Goal: Task Accomplishment & Management: Use online tool/utility

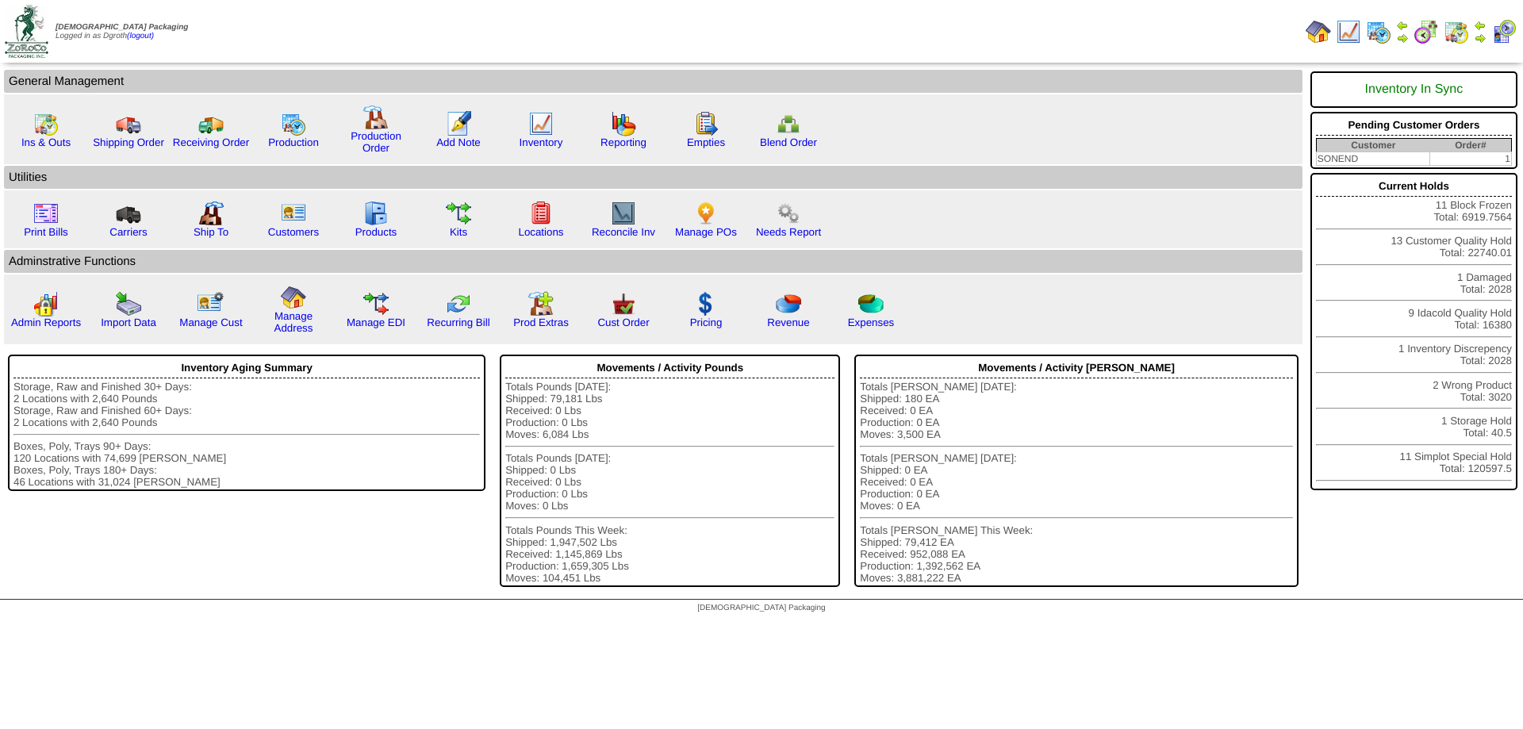
click at [750, 443] on div "Totals Pounds Today: Shipped: 79,181 Lbs Received: 0 Lbs Production: 0 Lbs Move…" at bounding box center [669, 482] width 329 height 203
click at [711, 216] on img at bounding box center [705, 213] width 25 height 25
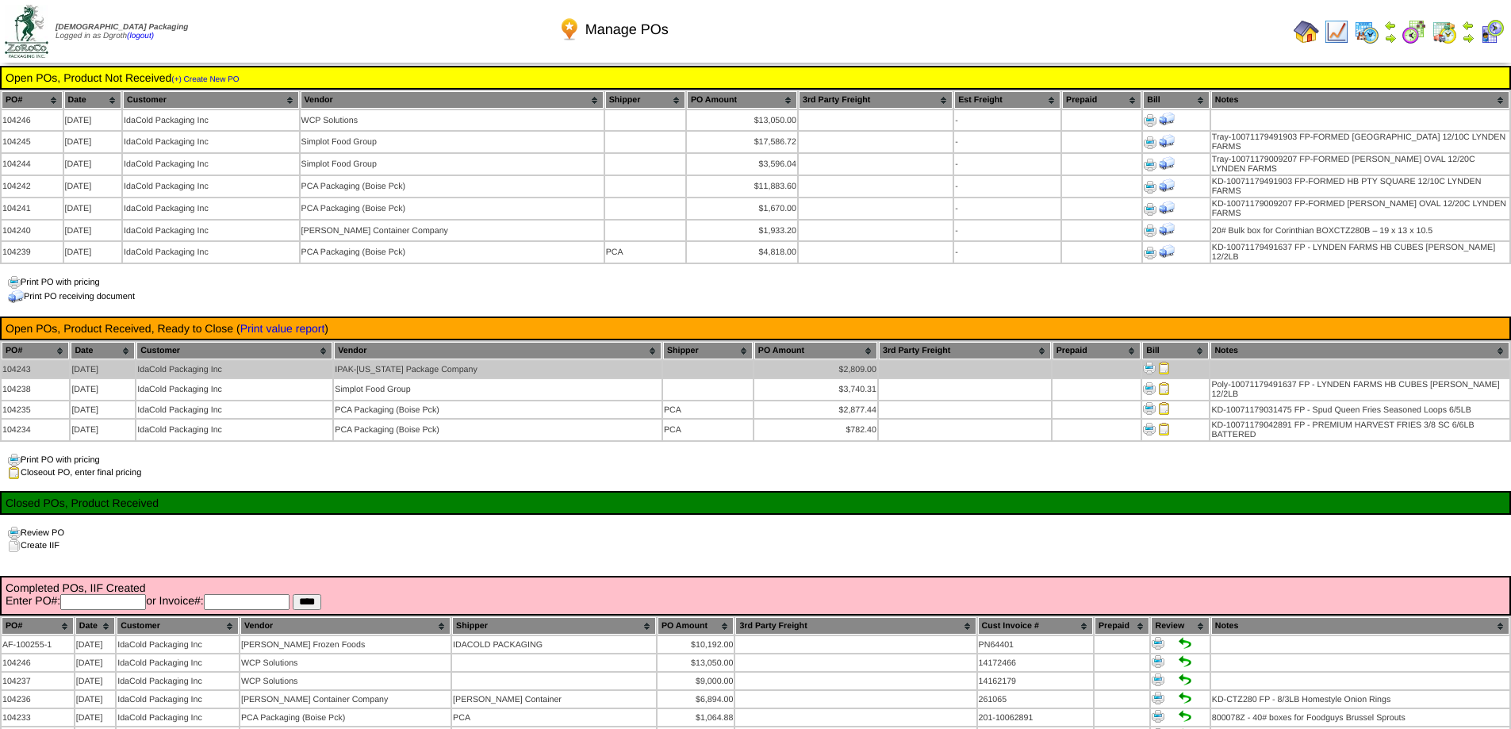
click at [499, 130] on td "IPAK-Idaho Package Company" at bounding box center [452, 120] width 303 height 20
click at [1163, 362] on img at bounding box center [1164, 368] width 13 height 13
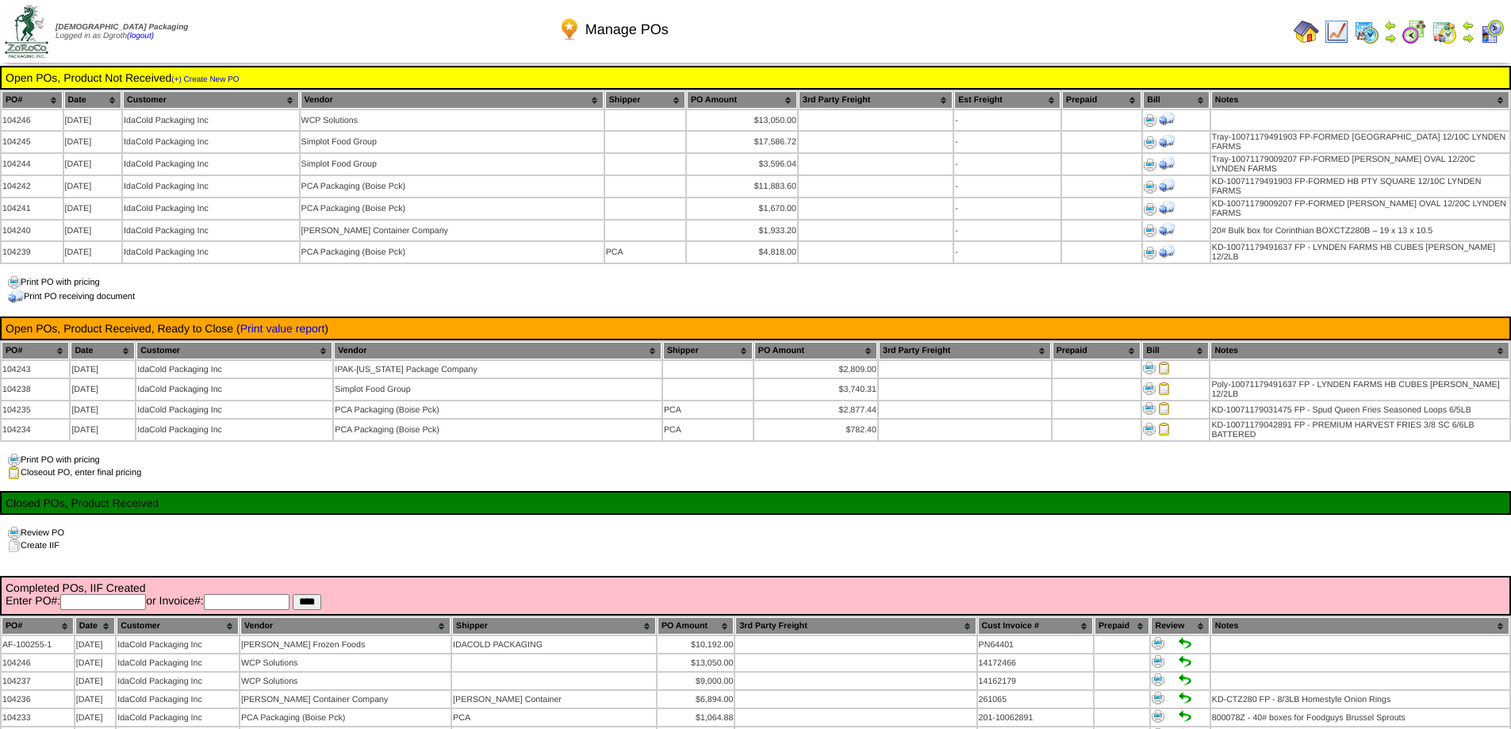
click at [1308, 27] on img at bounding box center [1305, 31] width 25 height 25
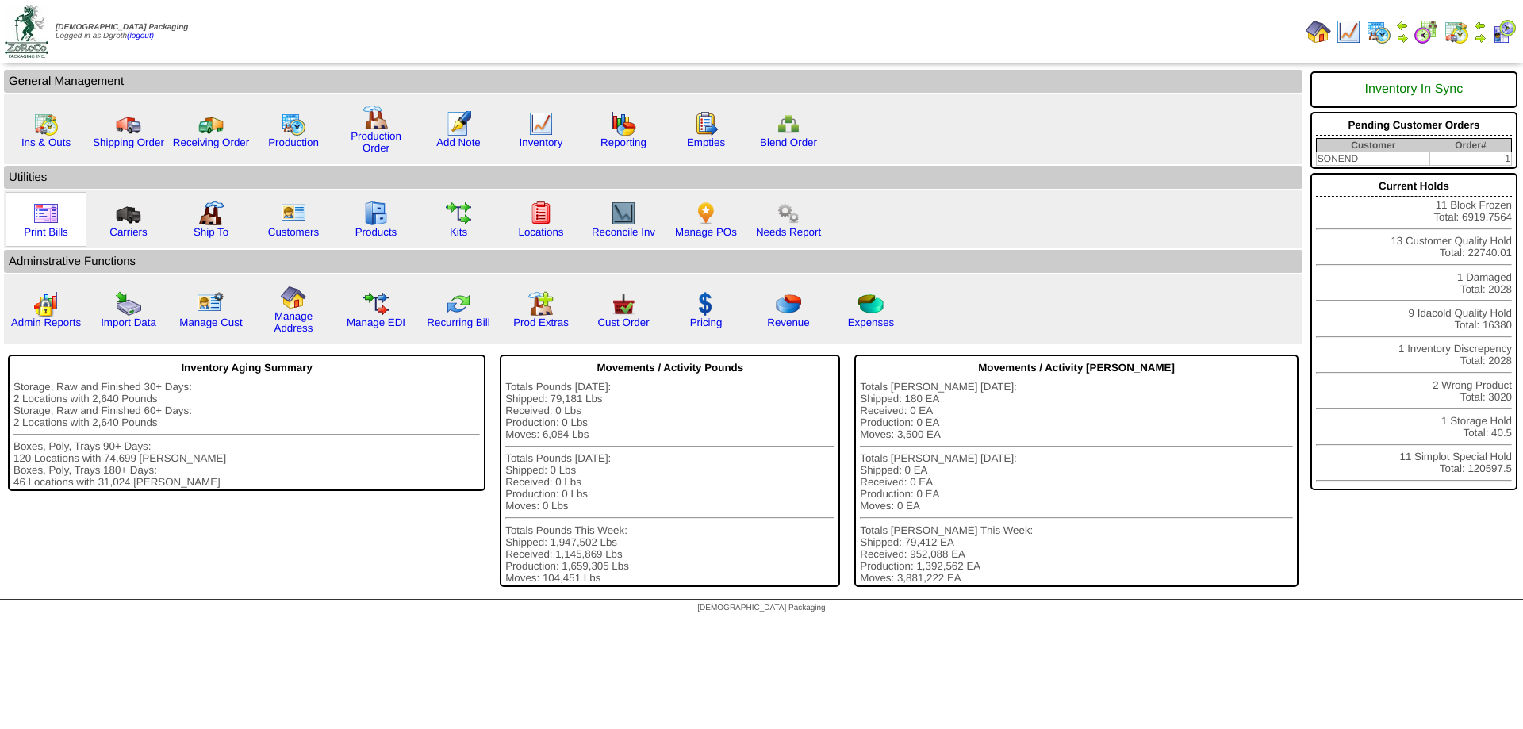
click at [37, 216] on img at bounding box center [45, 213] width 25 height 25
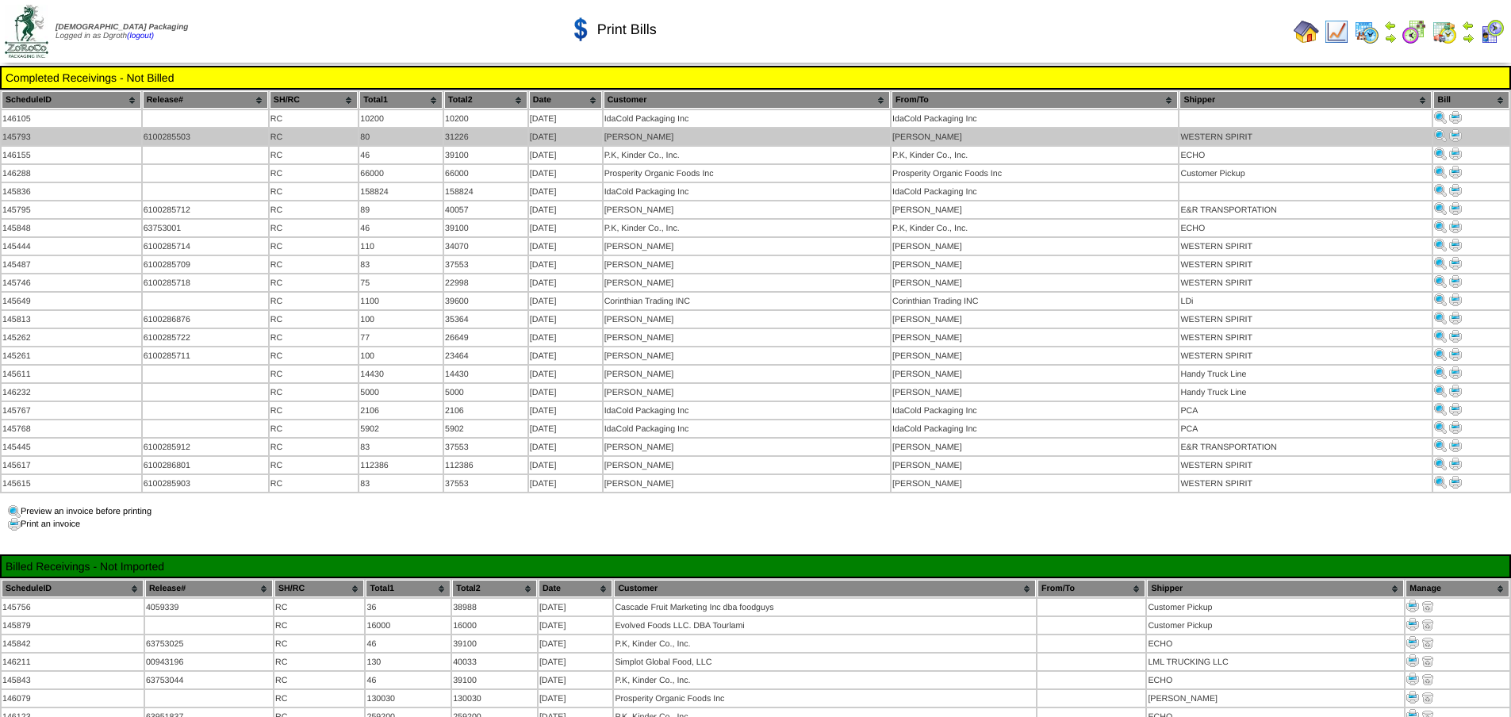
click at [1461, 132] on img at bounding box center [1455, 135] width 13 height 13
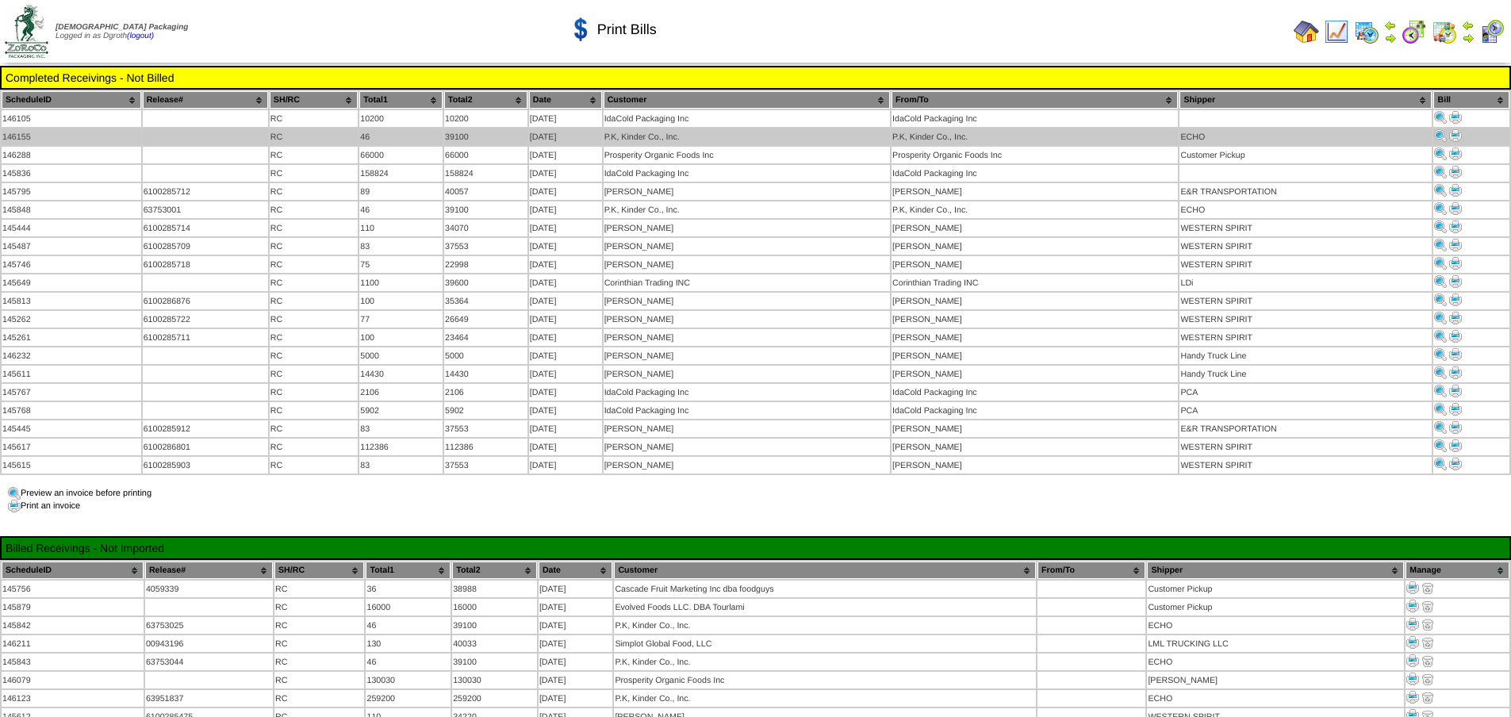
click at [1454, 134] on img at bounding box center [1455, 135] width 13 height 13
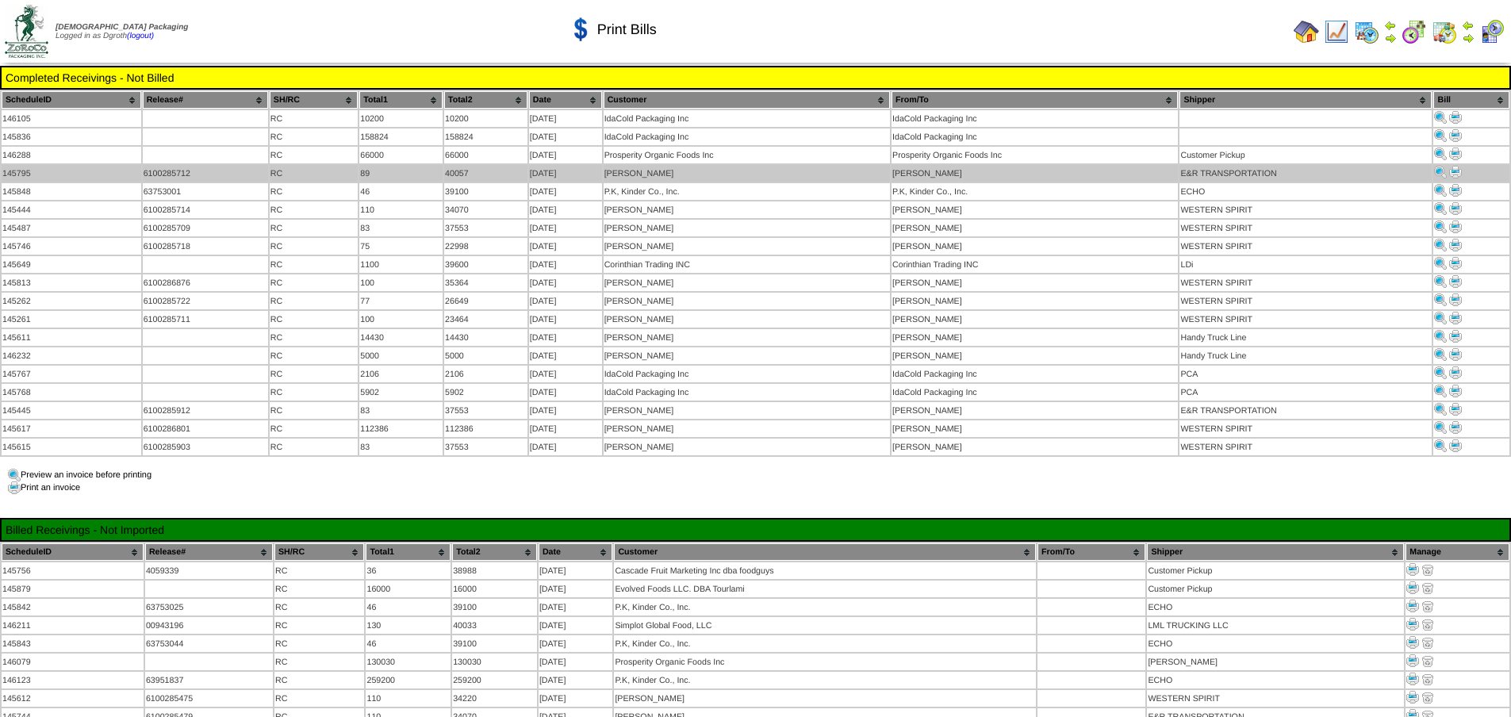
click at [1454, 171] on img at bounding box center [1455, 172] width 13 height 13
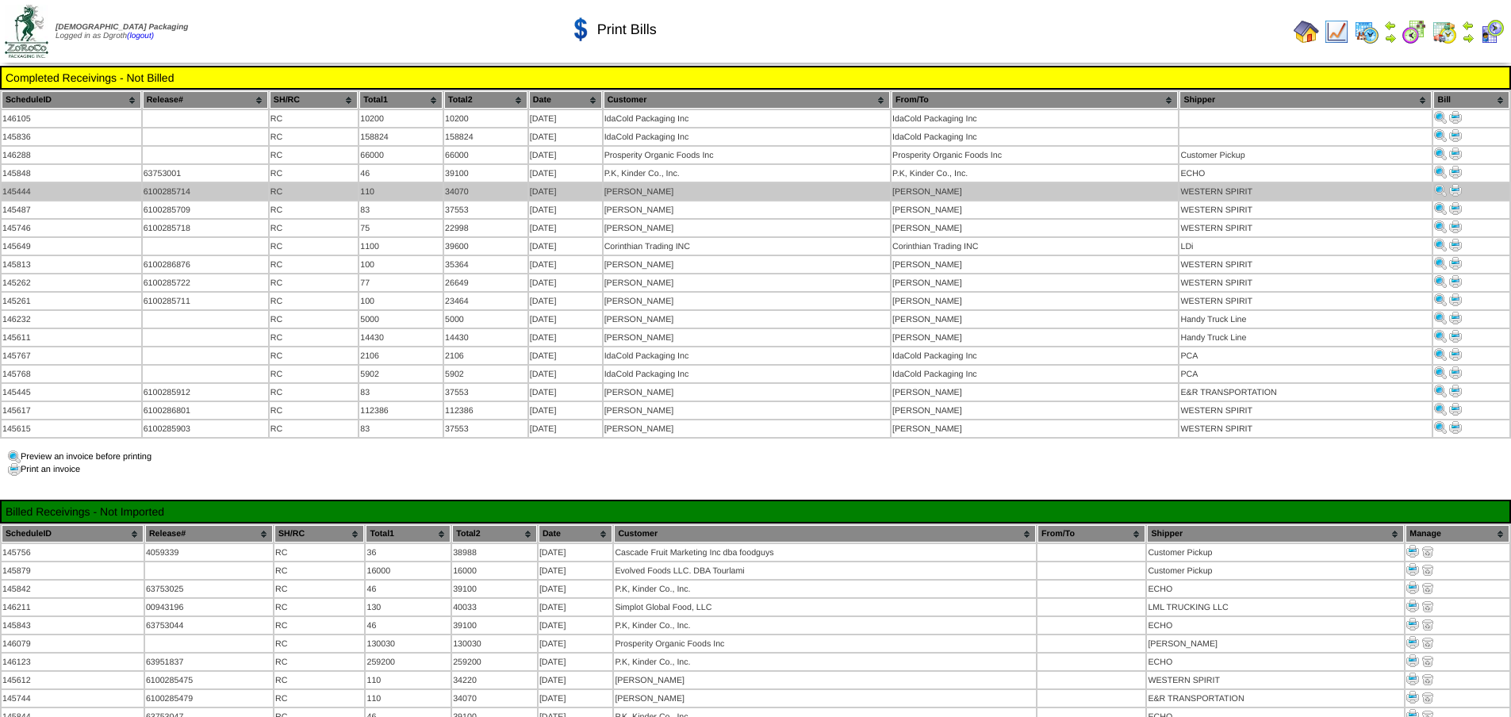
click at [1459, 186] on img at bounding box center [1455, 190] width 13 height 13
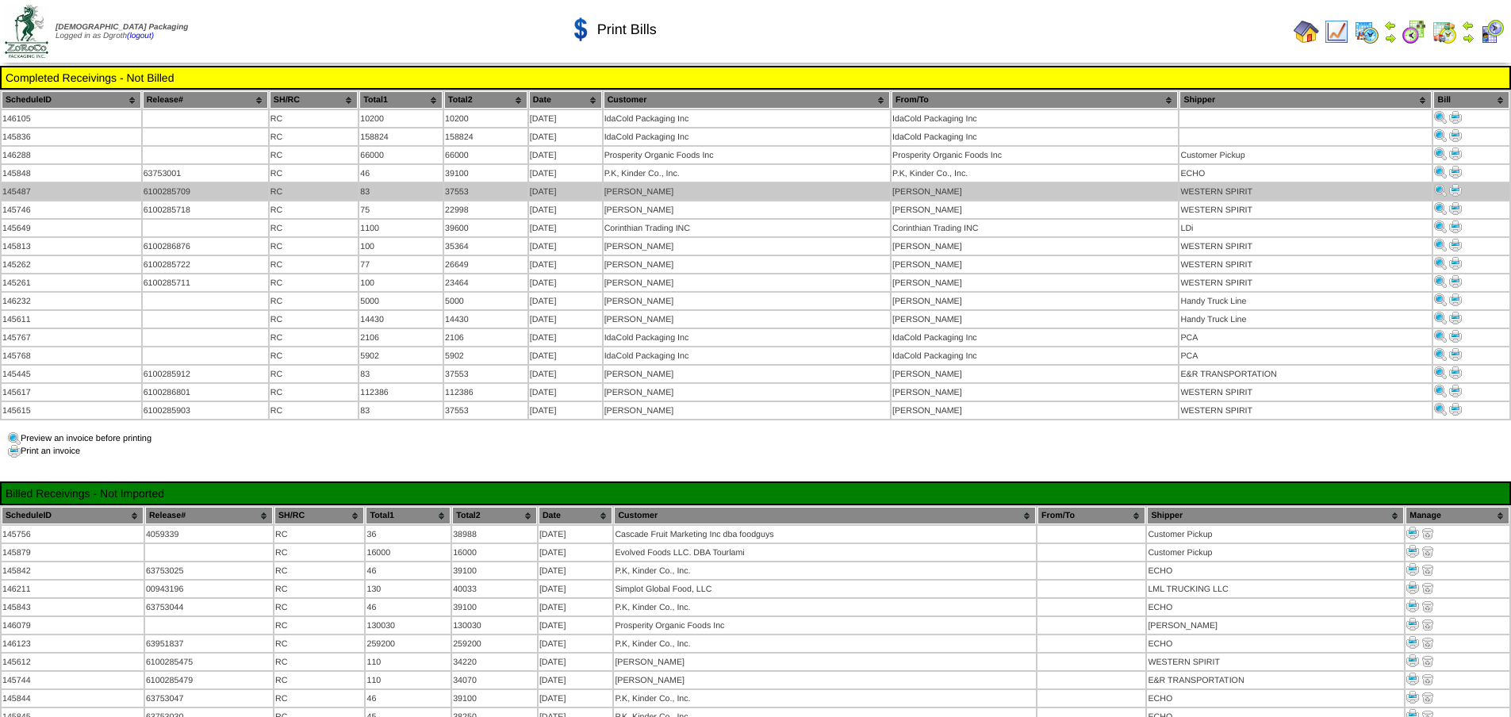
click at [1455, 185] on img at bounding box center [1455, 190] width 13 height 13
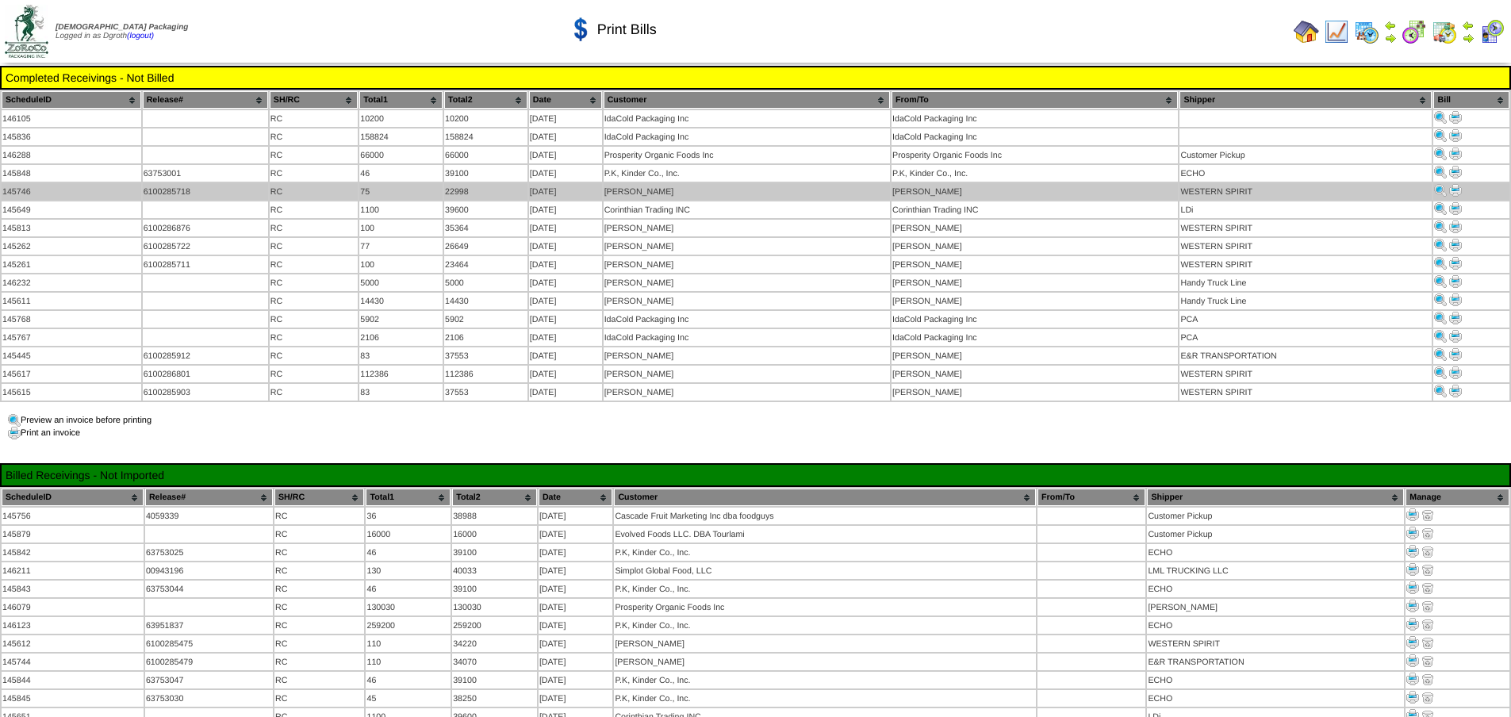
click at [1454, 186] on img at bounding box center [1455, 190] width 13 height 13
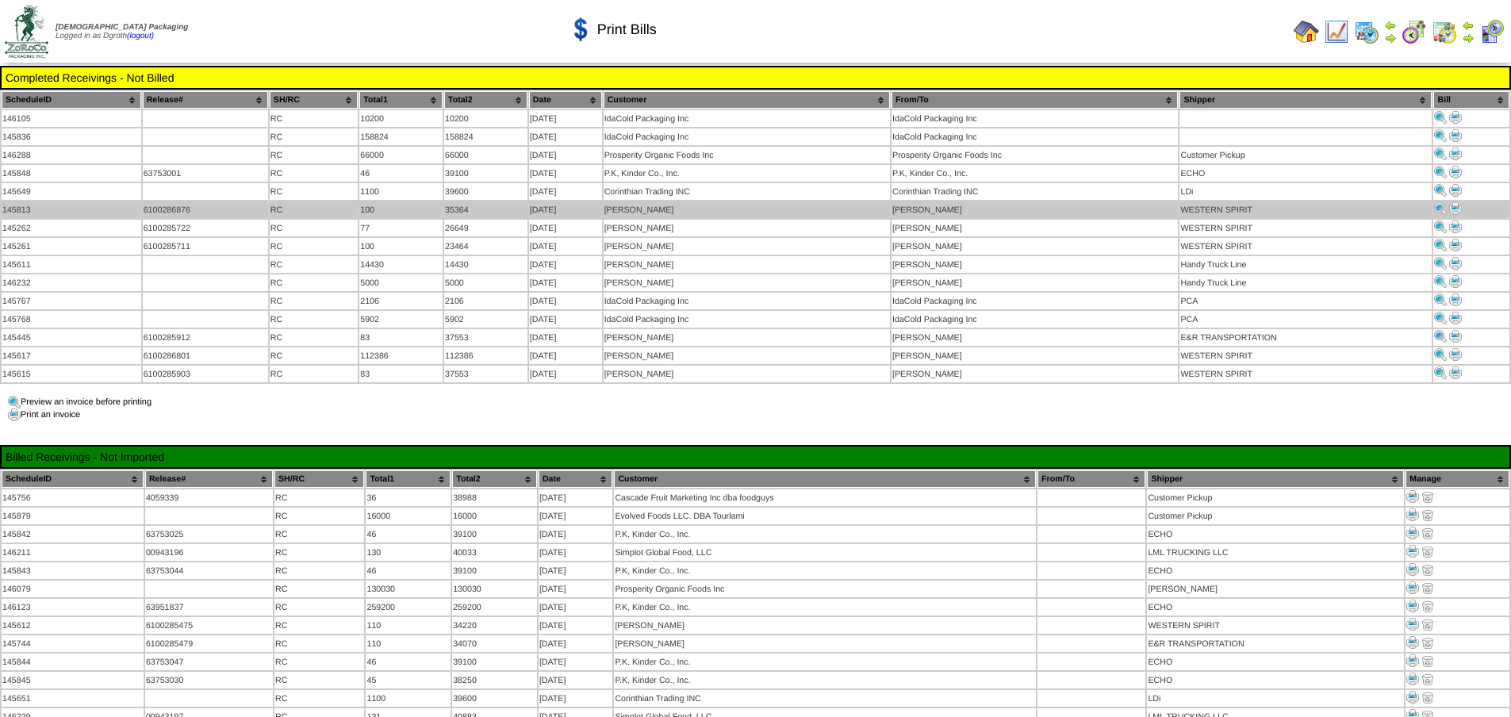
click at [1460, 206] on img at bounding box center [1455, 208] width 13 height 13
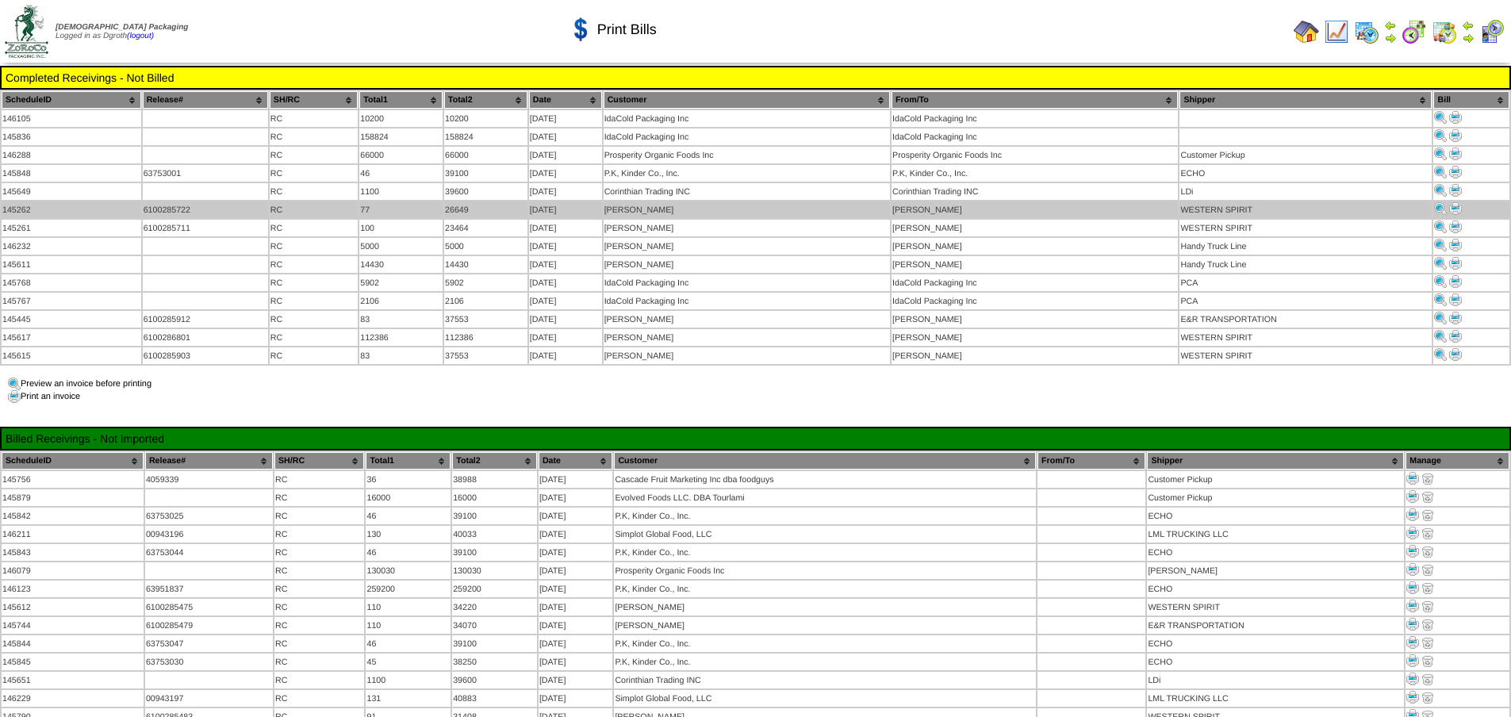
click at [1458, 205] on img at bounding box center [1455, 208] width 13 height 13
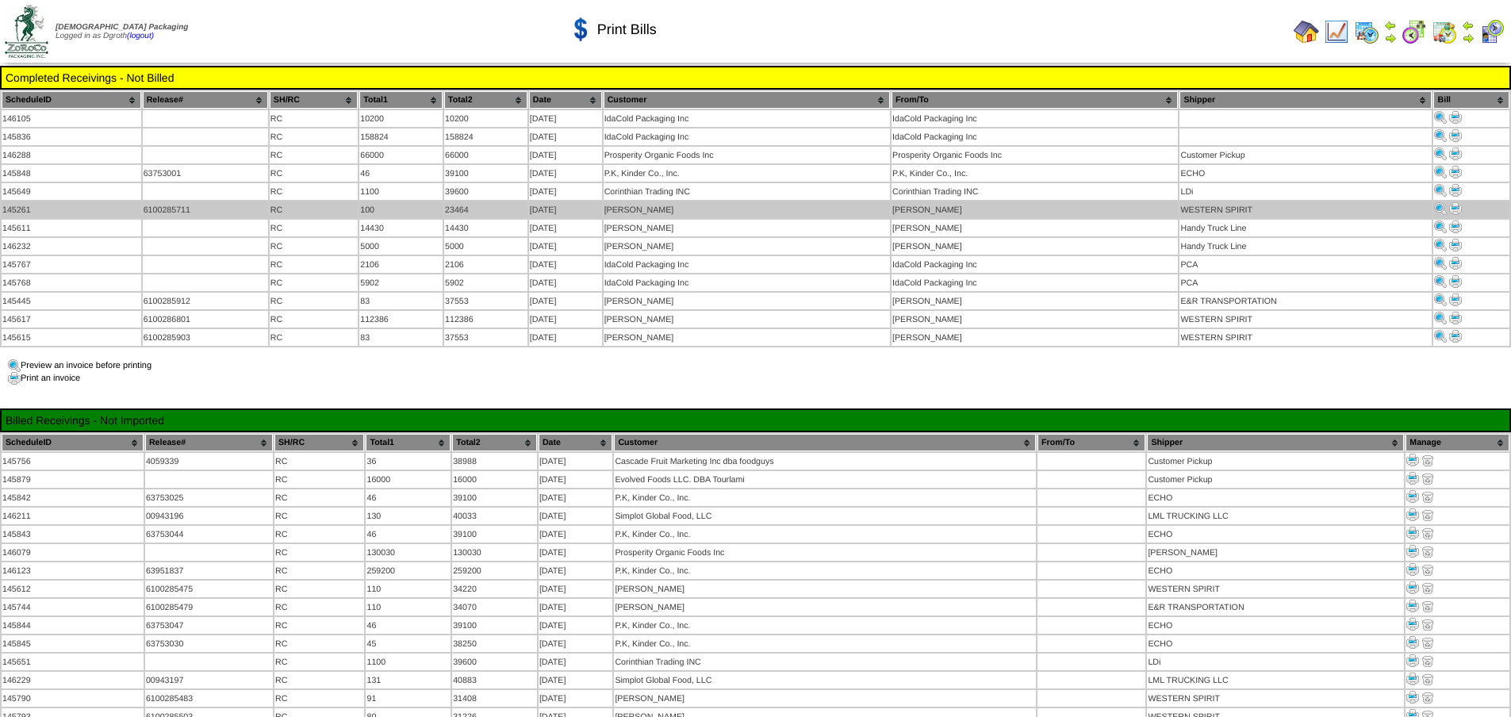
click at [1458, 205] on img at bounding box center [1455, 208] width 13 height 13
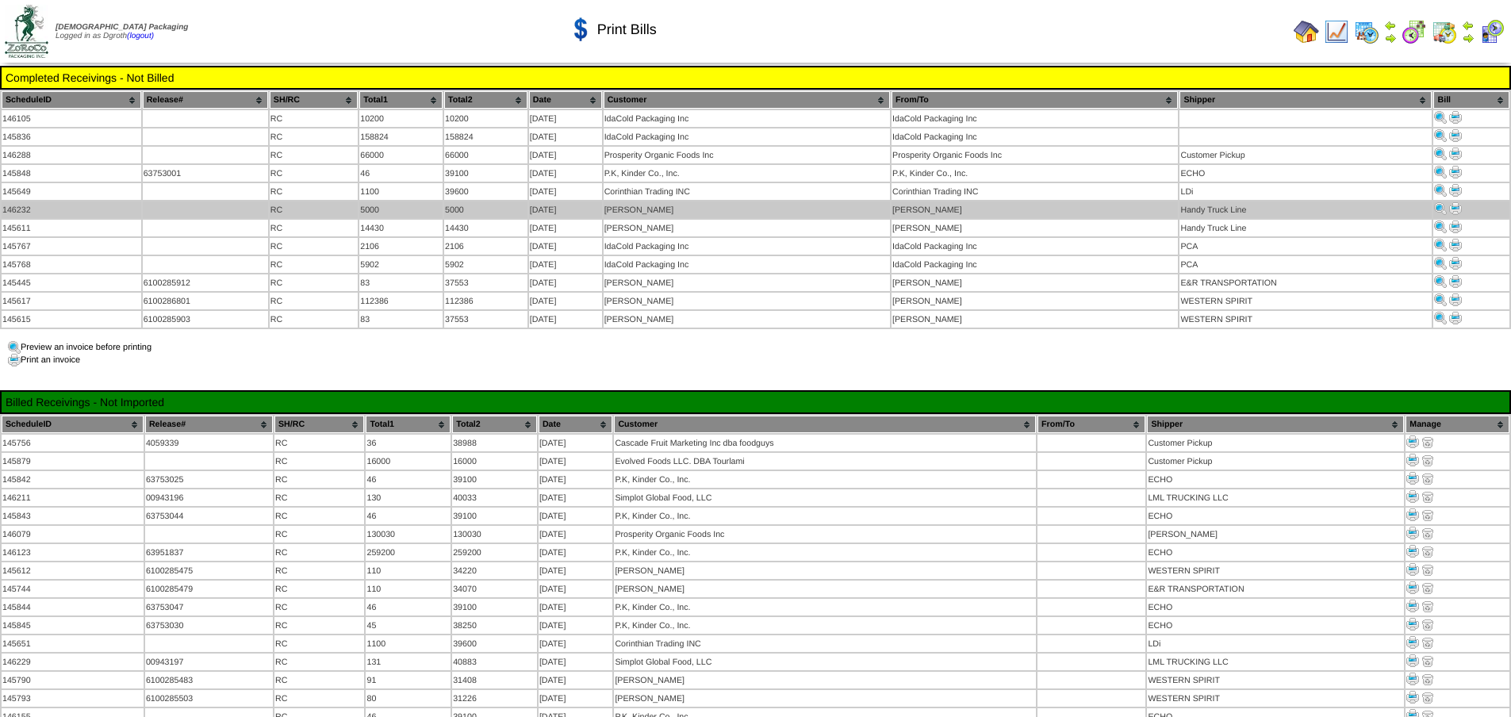
click at [1455, 203] on img at bounding box center [1455, 208] width 13 height 13
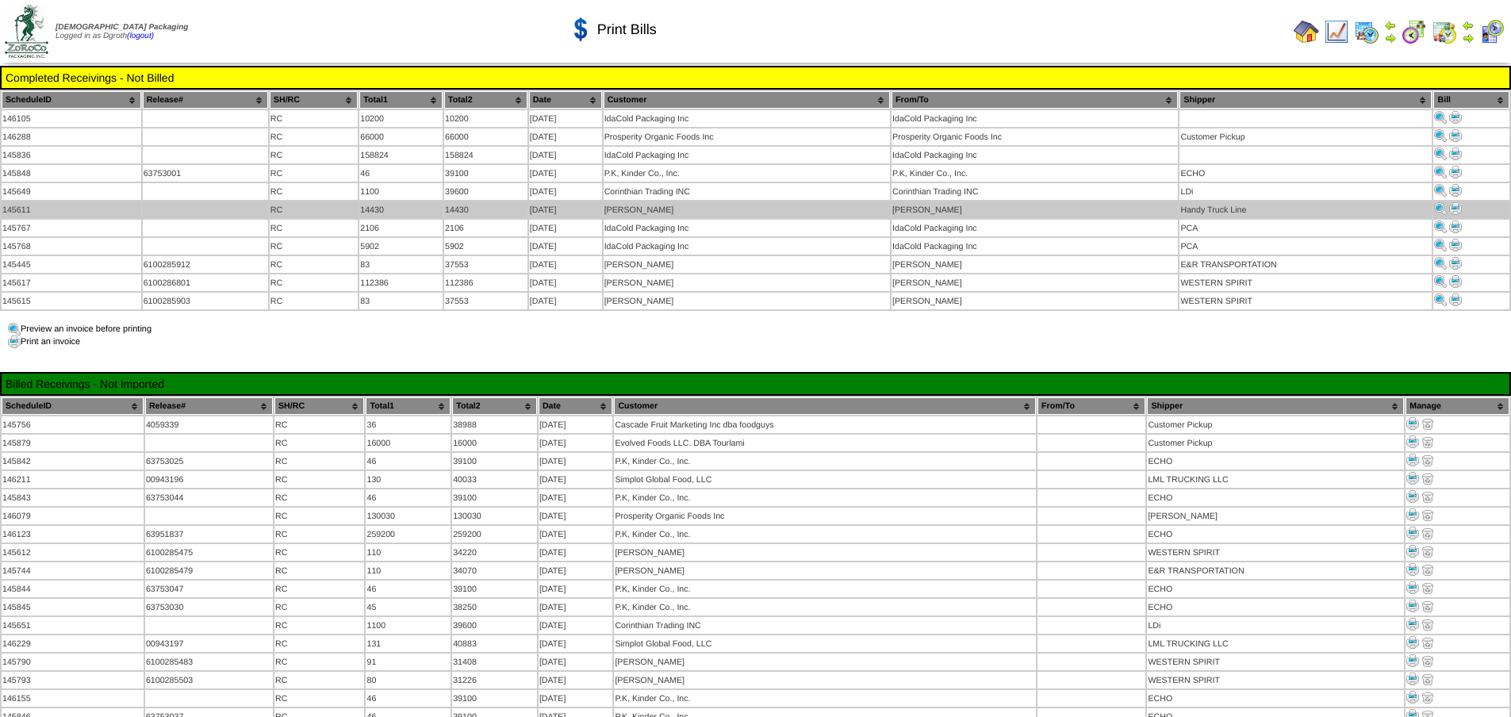
click at [1454, 202] on img at bounding box center [1455, 208] width 13 height 13
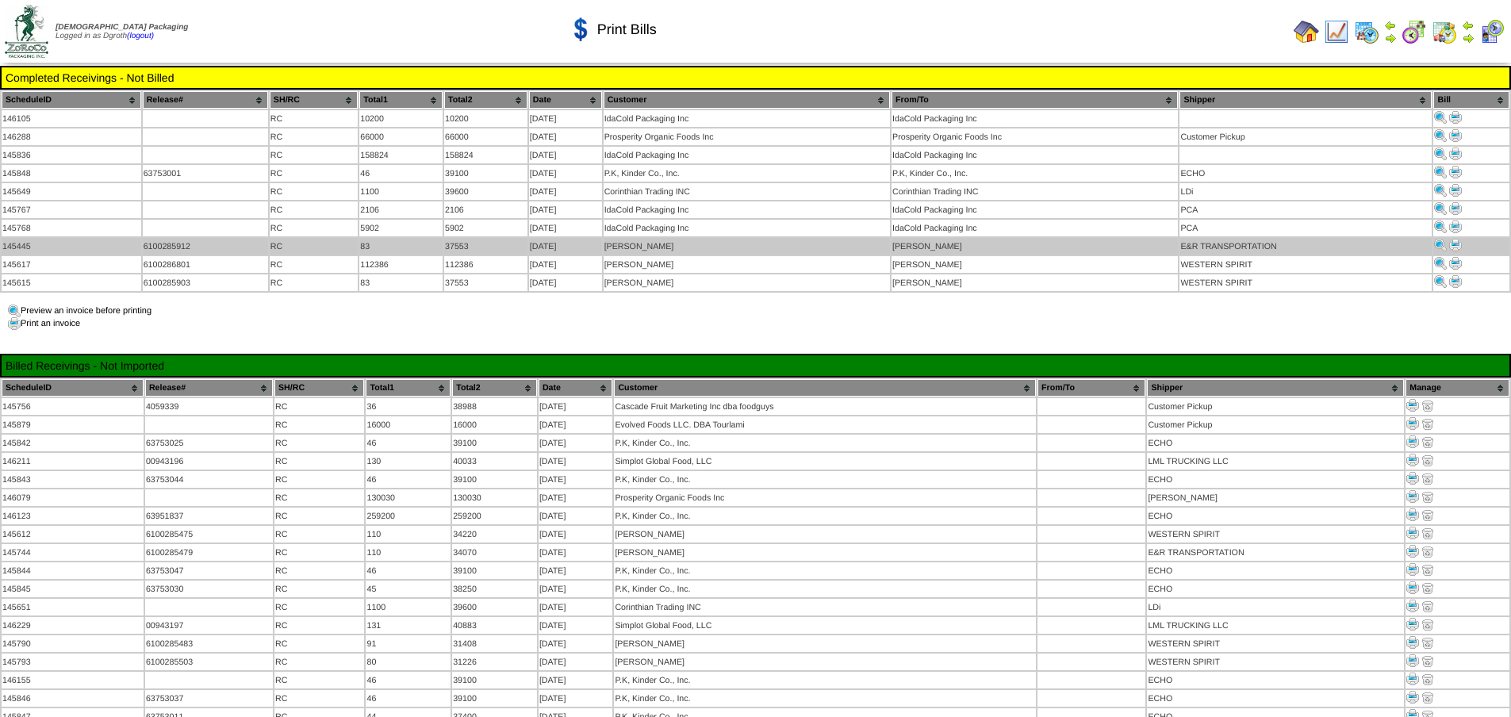
click at [1456, 241] on img at bounding box center [1455, 245] width 13 height 13
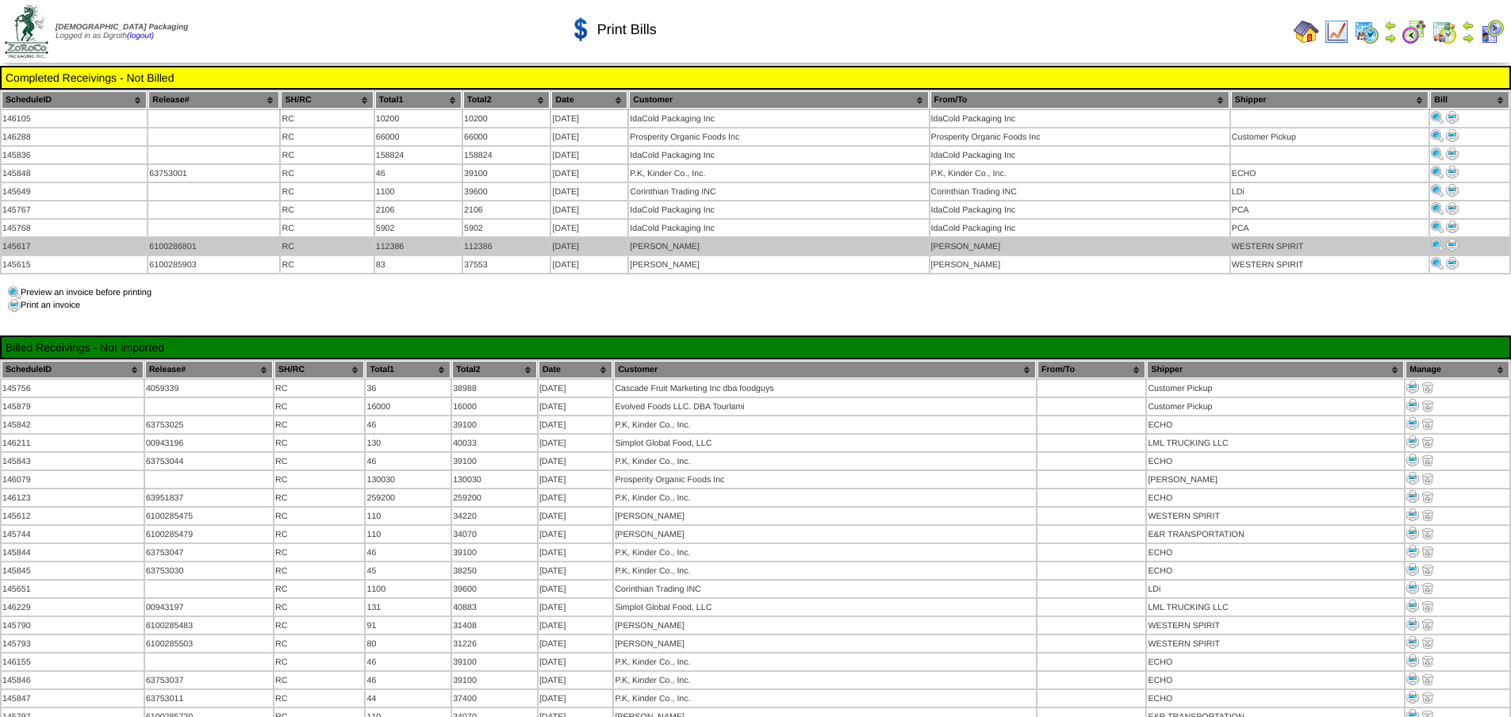
click at [1449, 243] on img at bounding box center [1452, 245] width 13 height 13
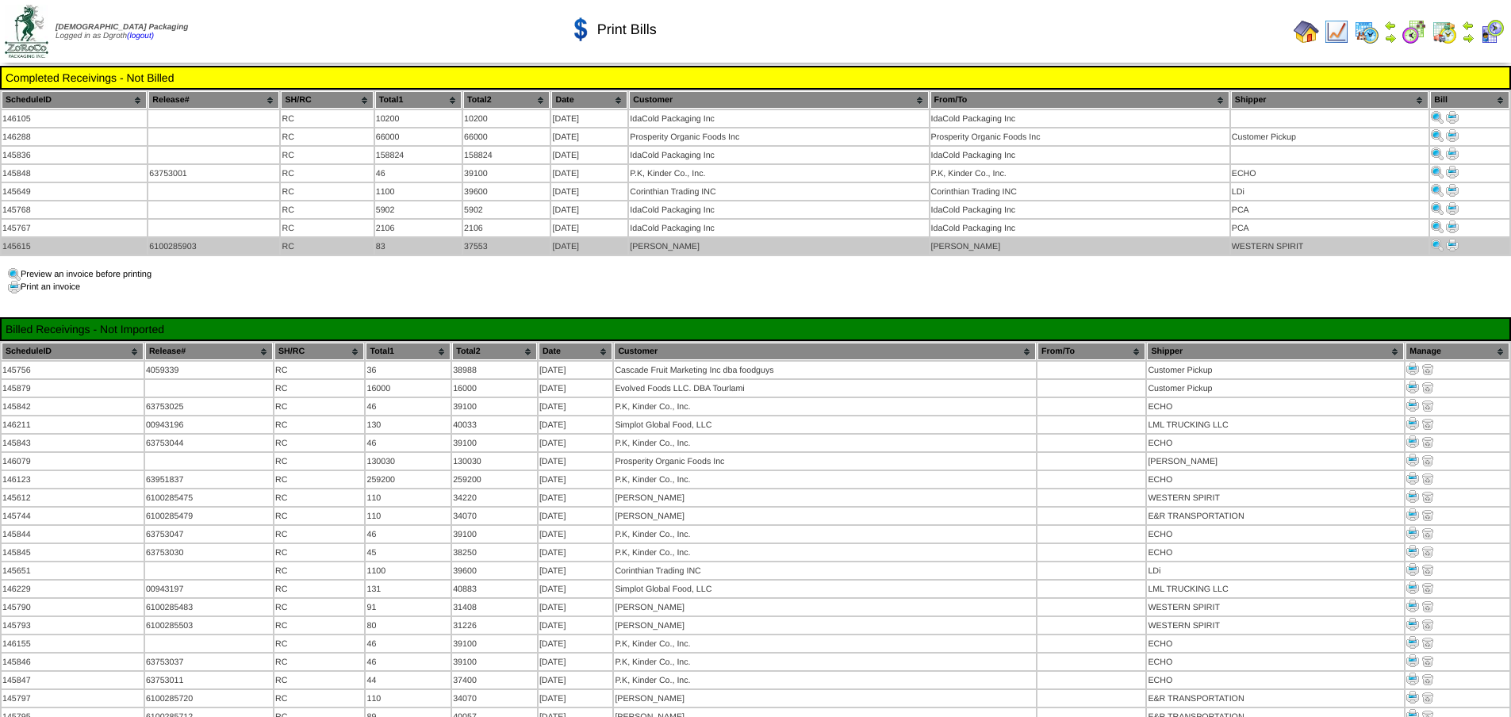
click at [1450, 239] on img at bounding box center [1452, 245] width 13 height 13
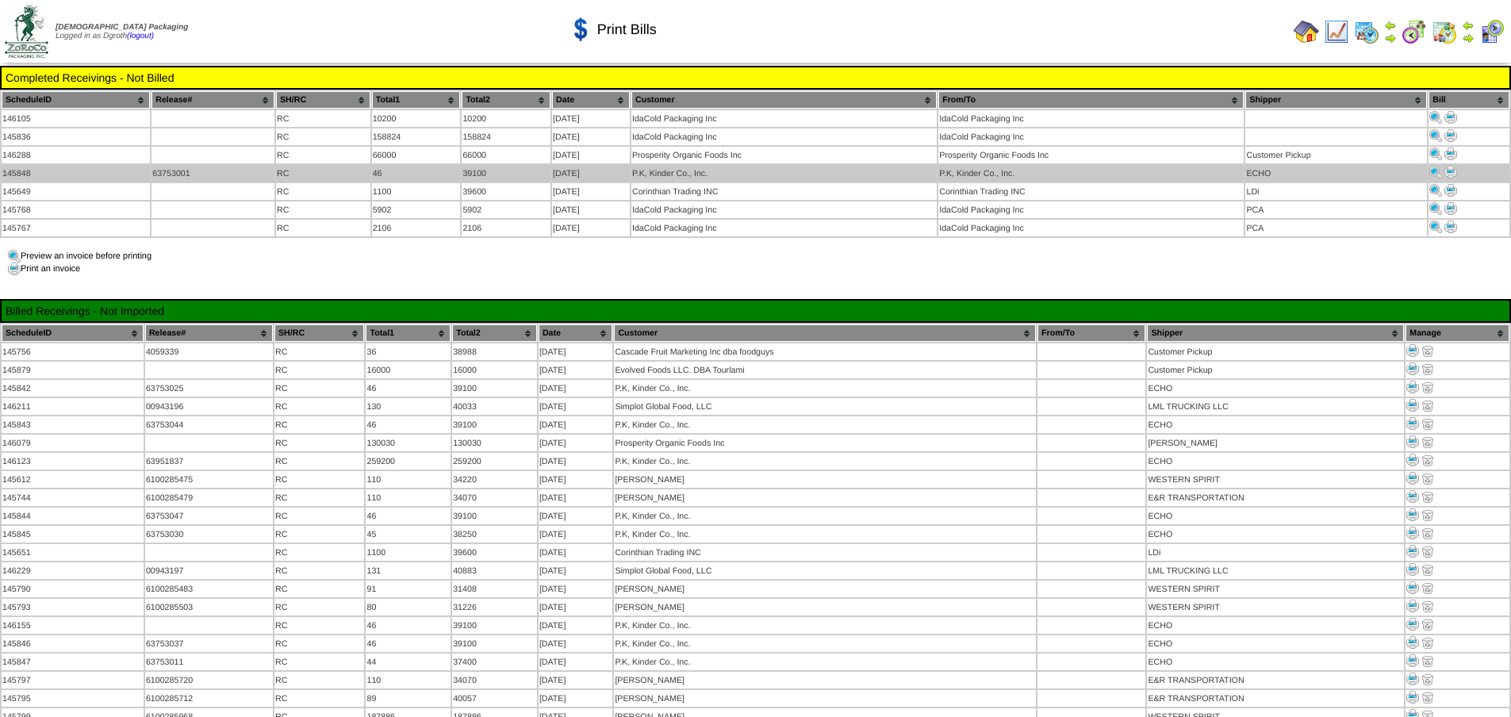
click at [1446, 171] on img at bounding box center [1450, 172] width 13 height 13
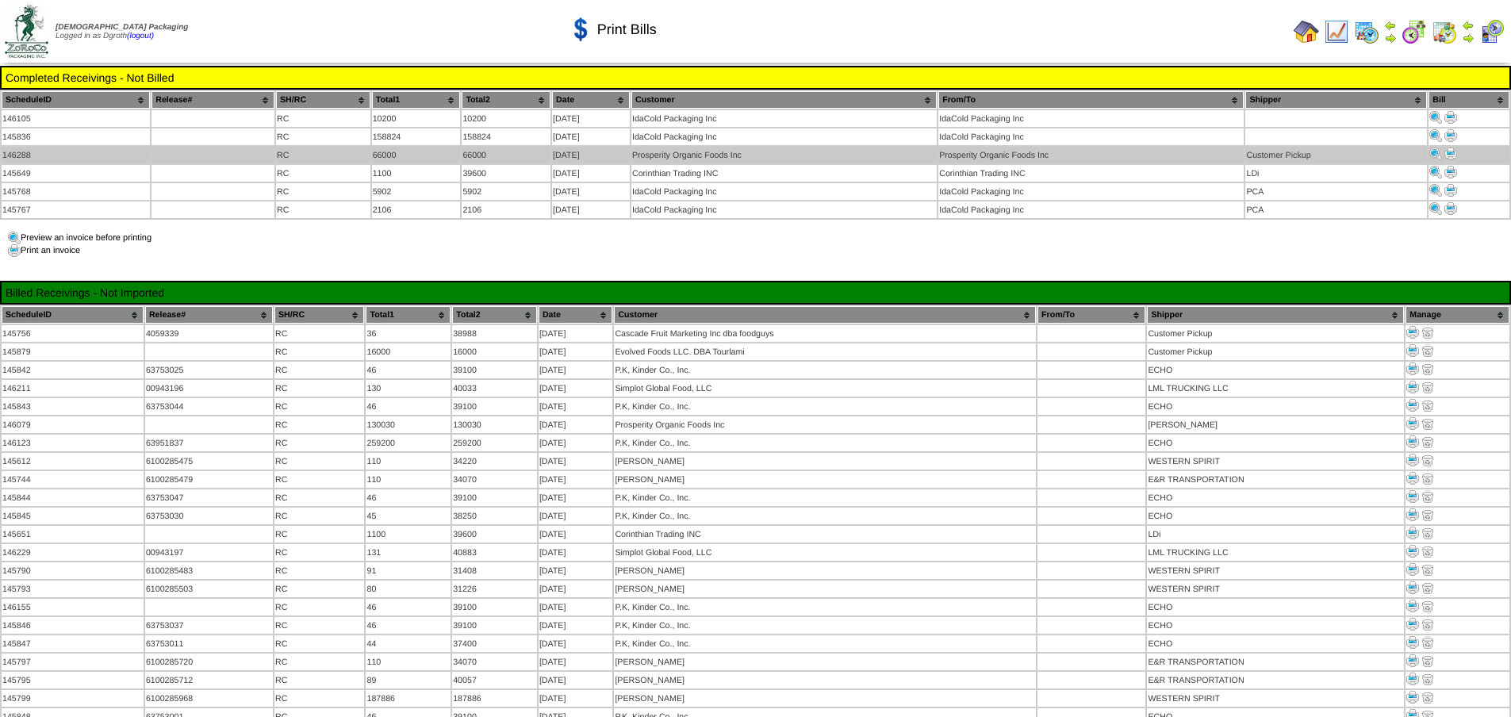
click at [1450, 150] on img at bounding box center [1450, 154] width 13 height 13
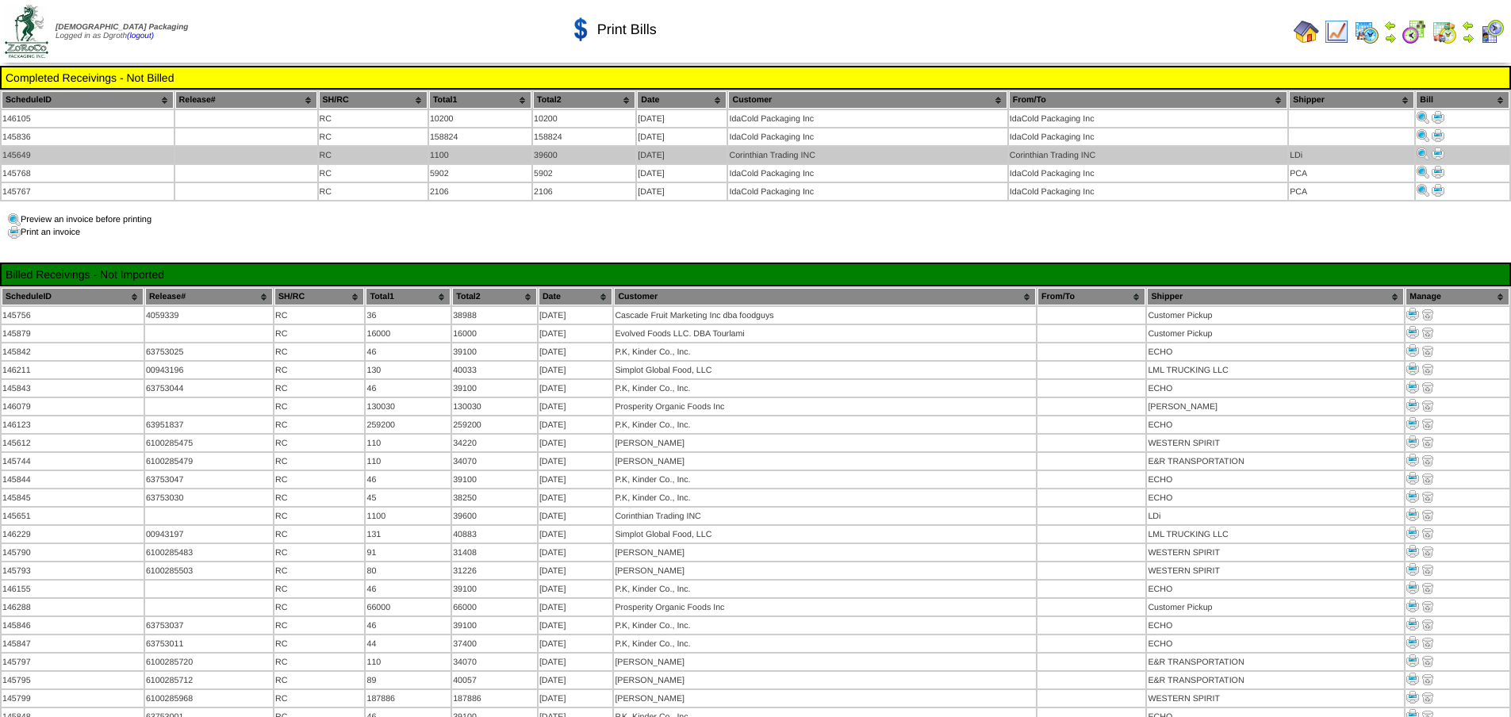
click at [1441, 150] on img at bounding box center [1437, 154] width 13 height 13
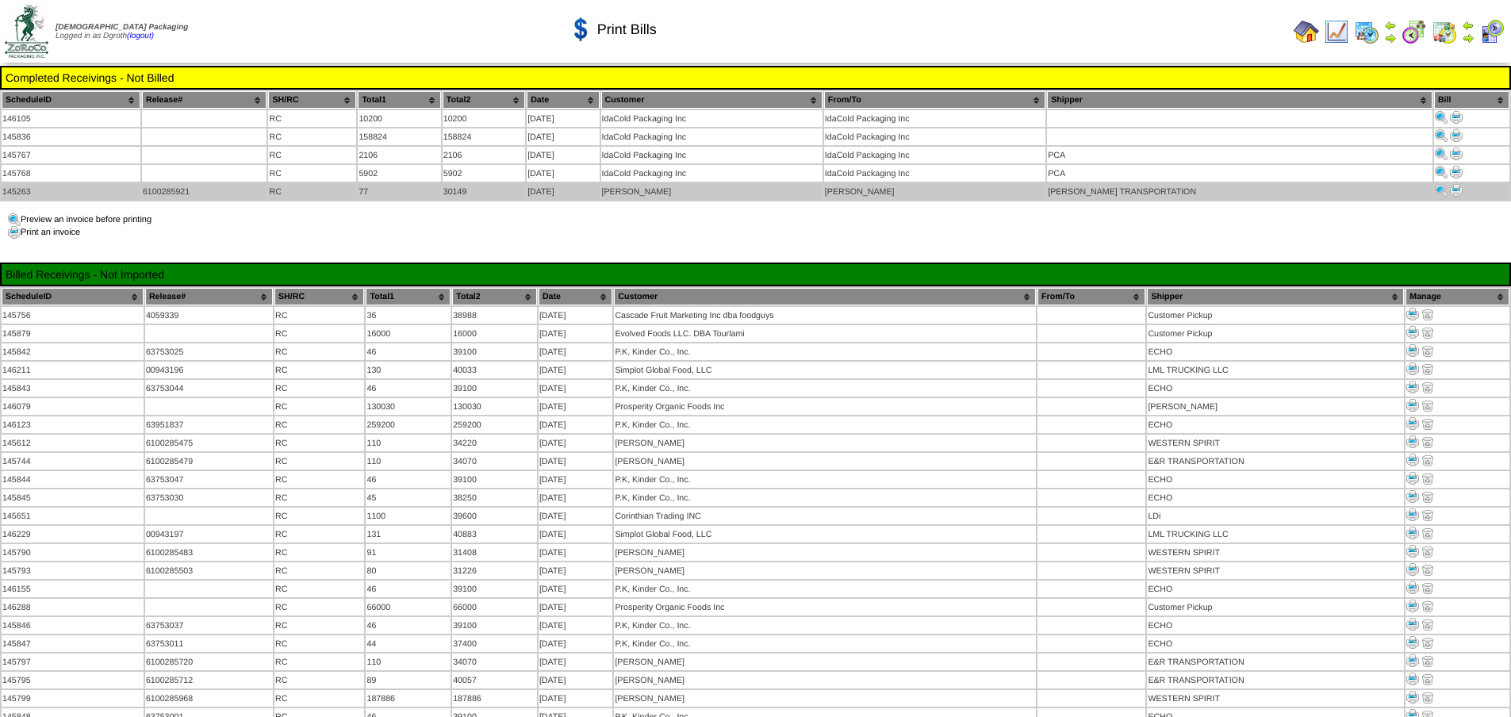
click at [1450, 184] on img at bounding box center [1456, 190] width 13 height 13
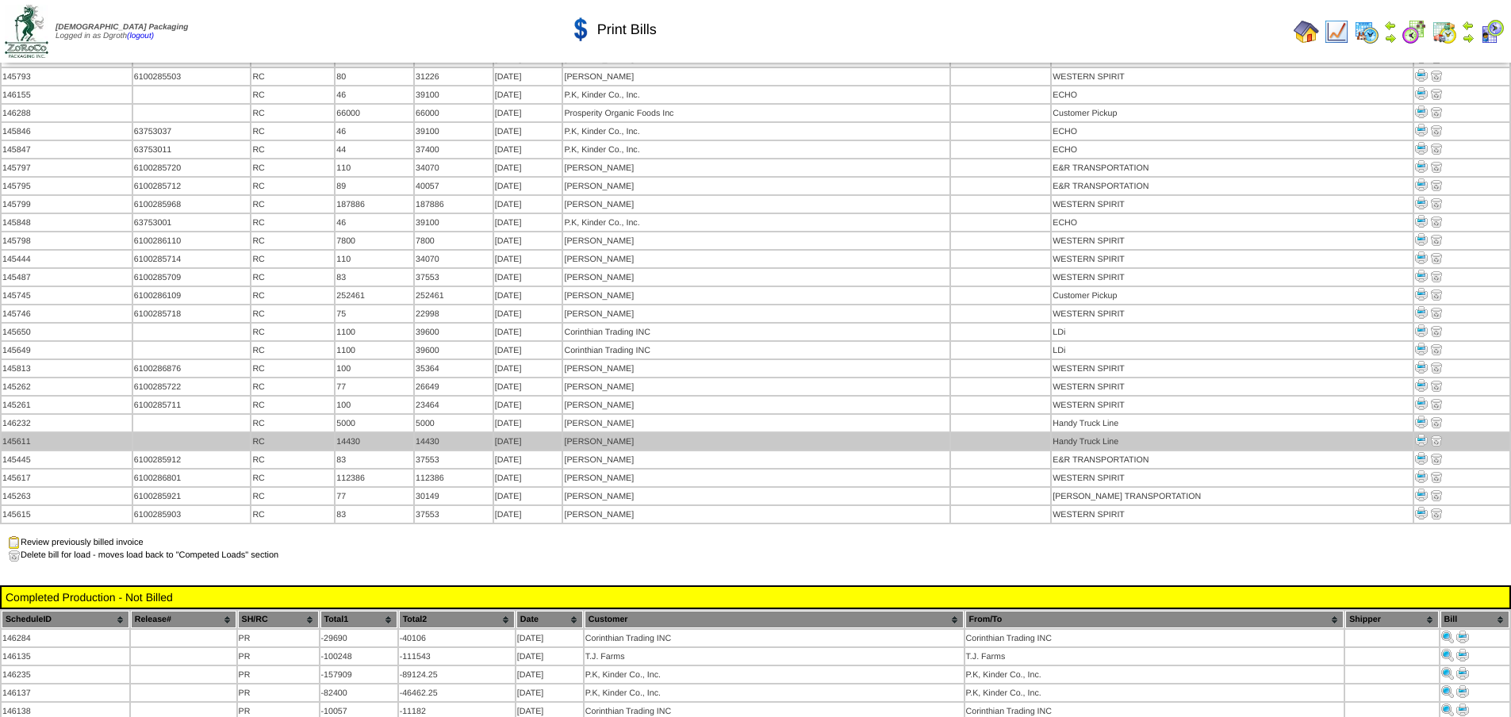
scroll to position [397, 0]
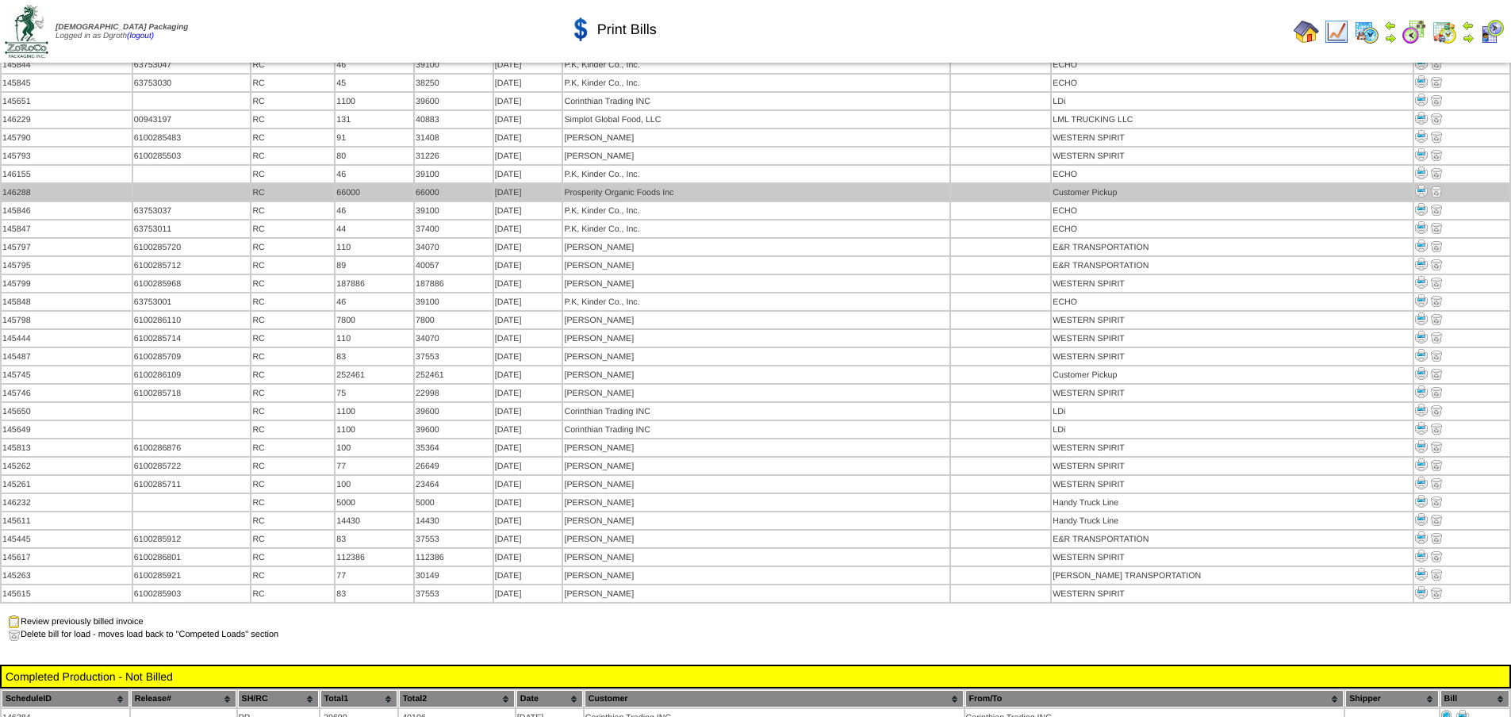
click at [1415, 185] on img at bounding box center [1421, 191] width 13 height 13
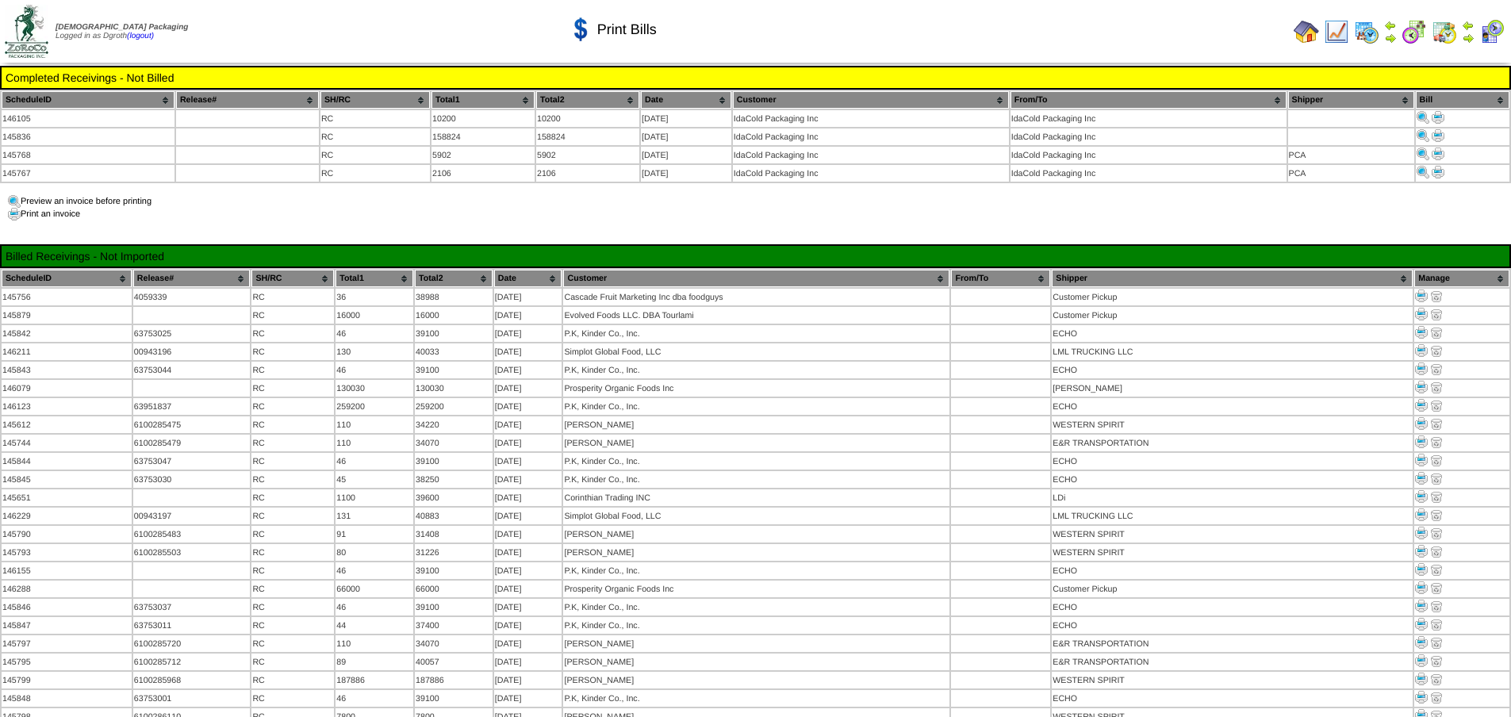
scroll to position [397, 0]
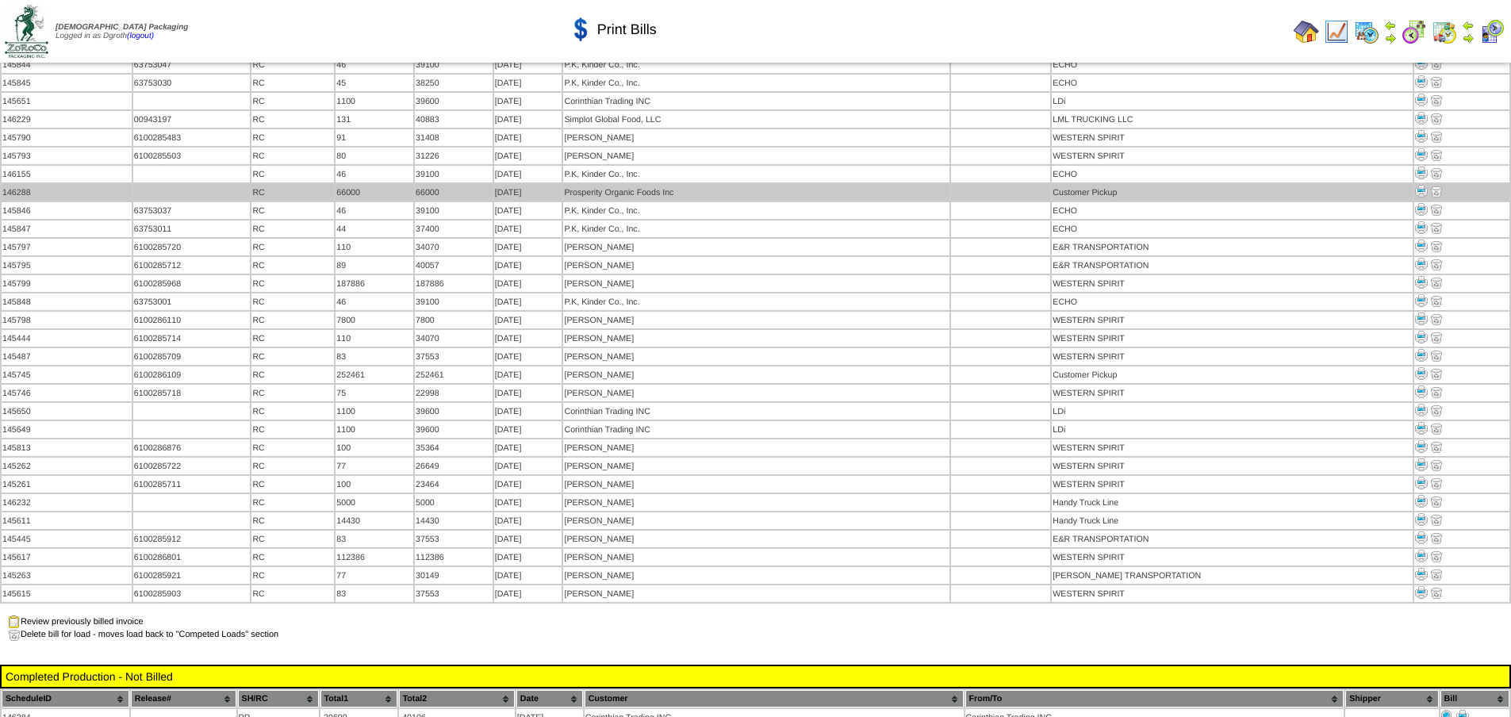
click at [1415, 185] on img at bounding box center [1421, 191] width 13 height 13
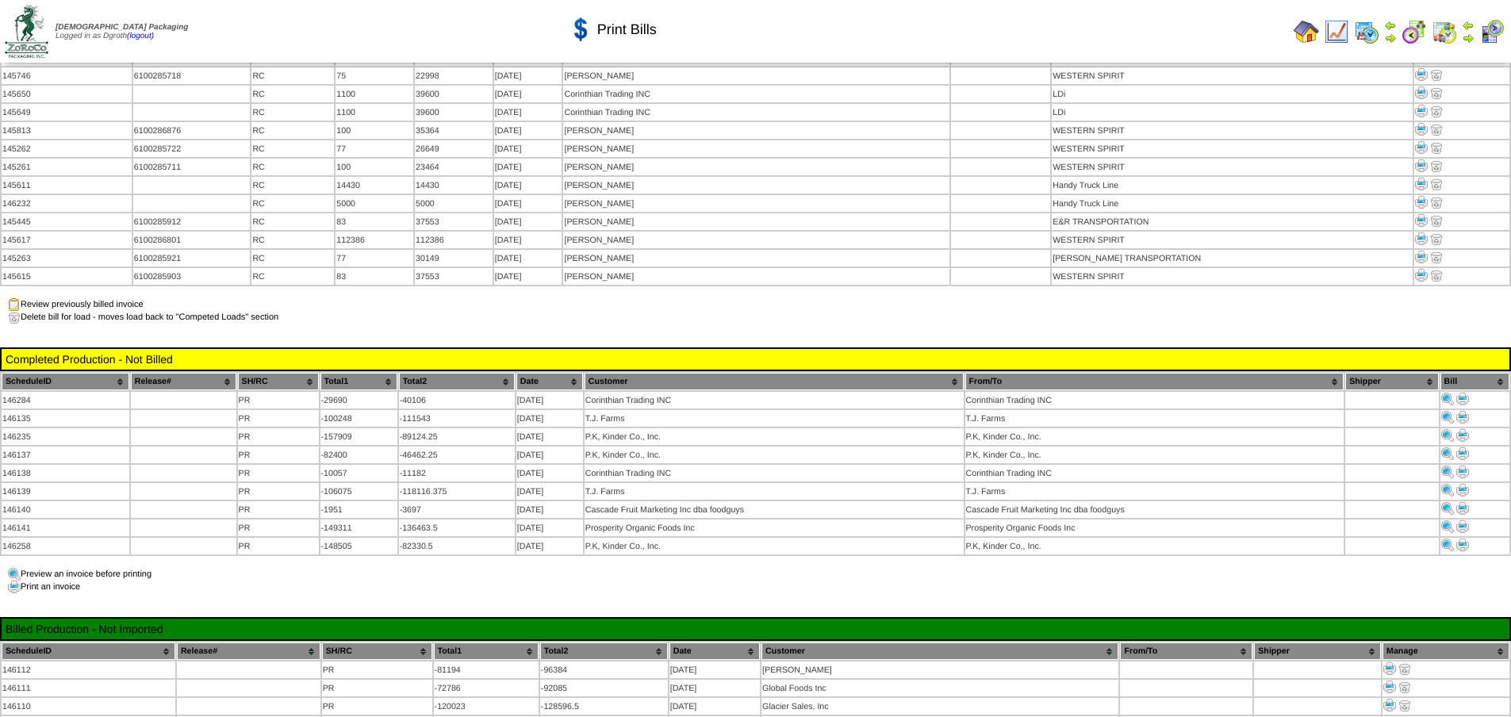
scroll to position [872, 0]
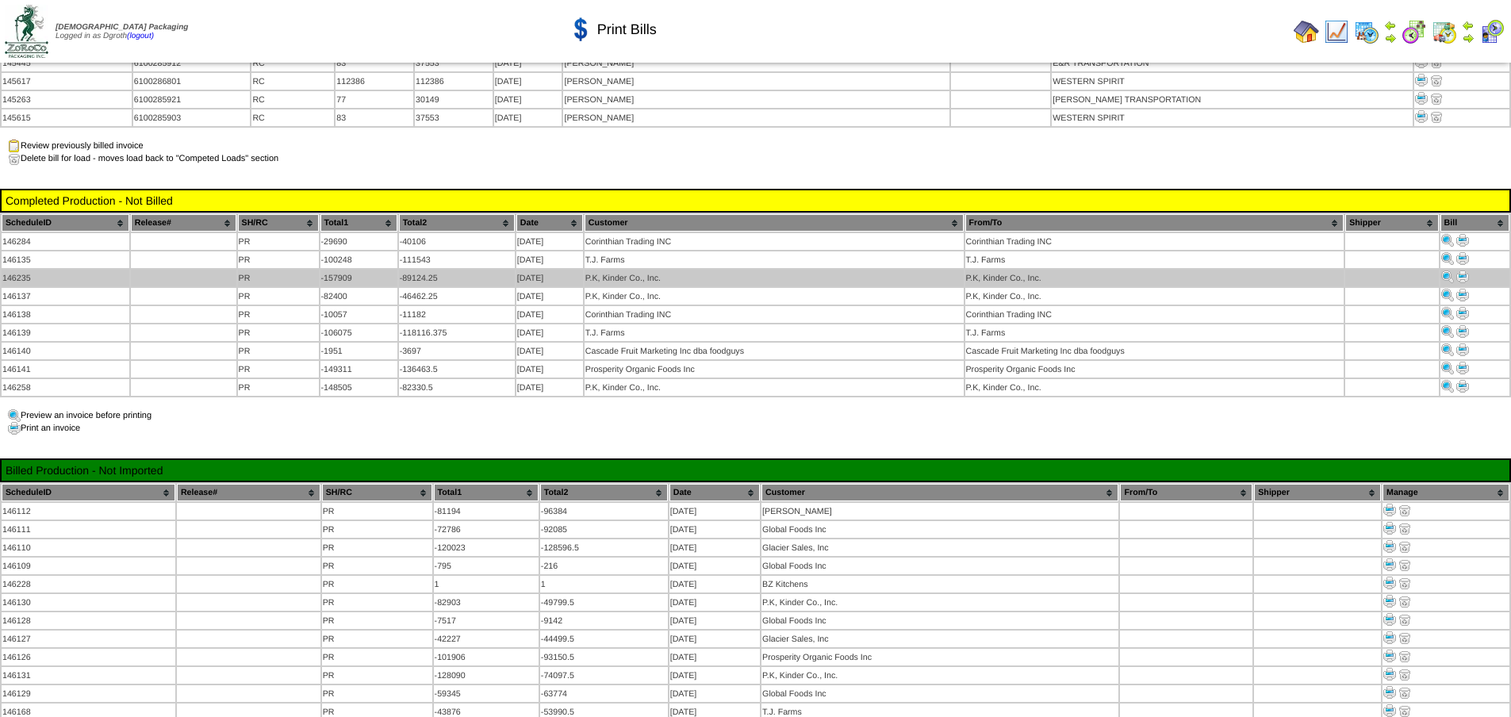
click at [1460, 270] on img at bounding box center [1462, 276] width 13 height 13
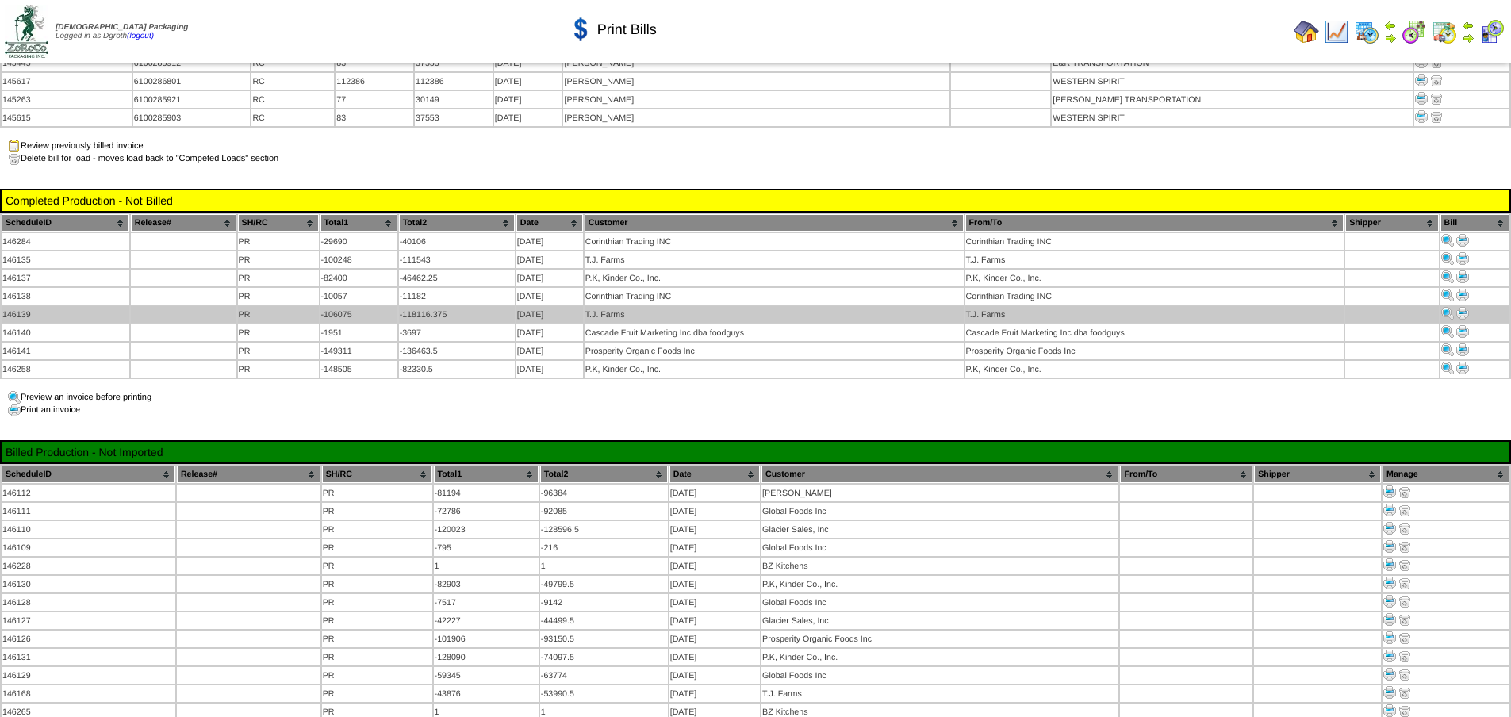
scroll to position [872, 0]
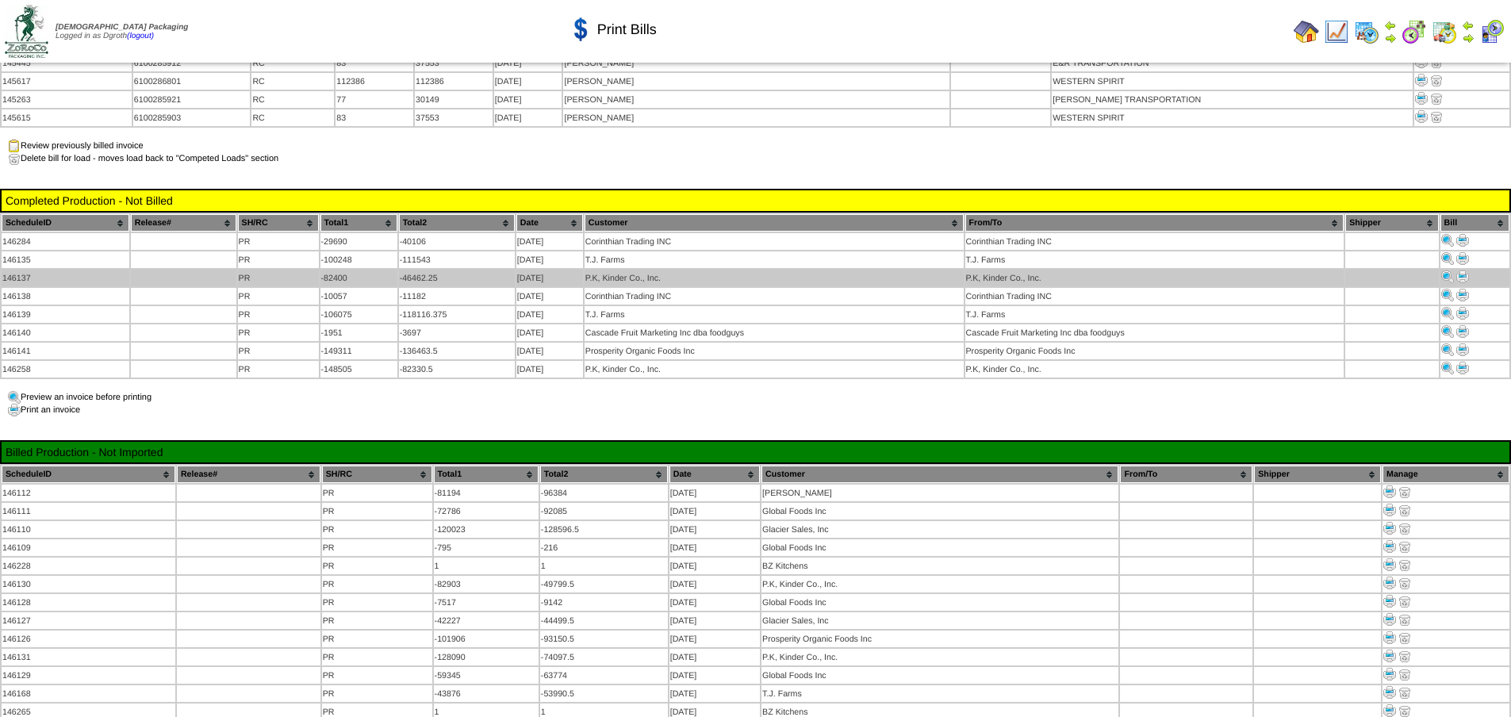
click at [1459, 270] on img at bounding box center [1462, 276] width 13 height 13
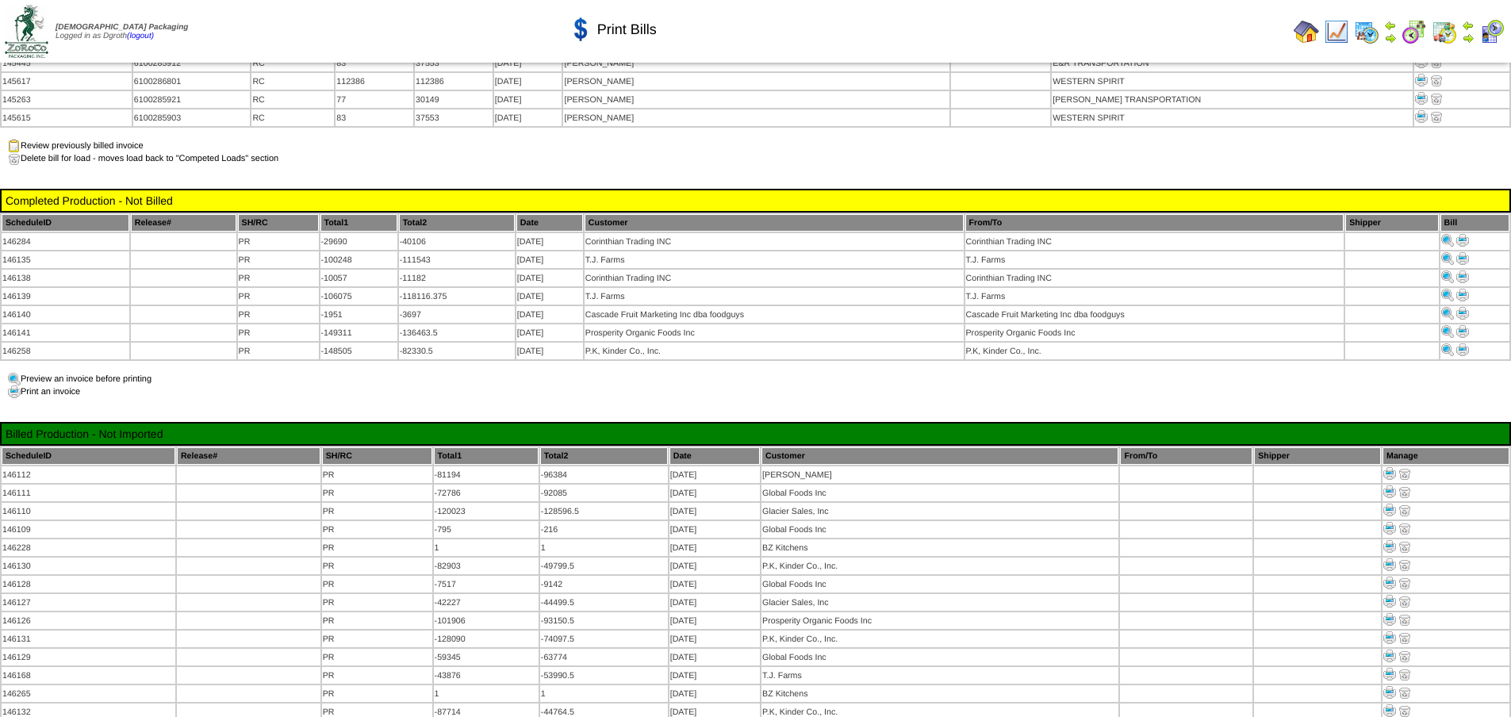
scroll to position [872, 0]
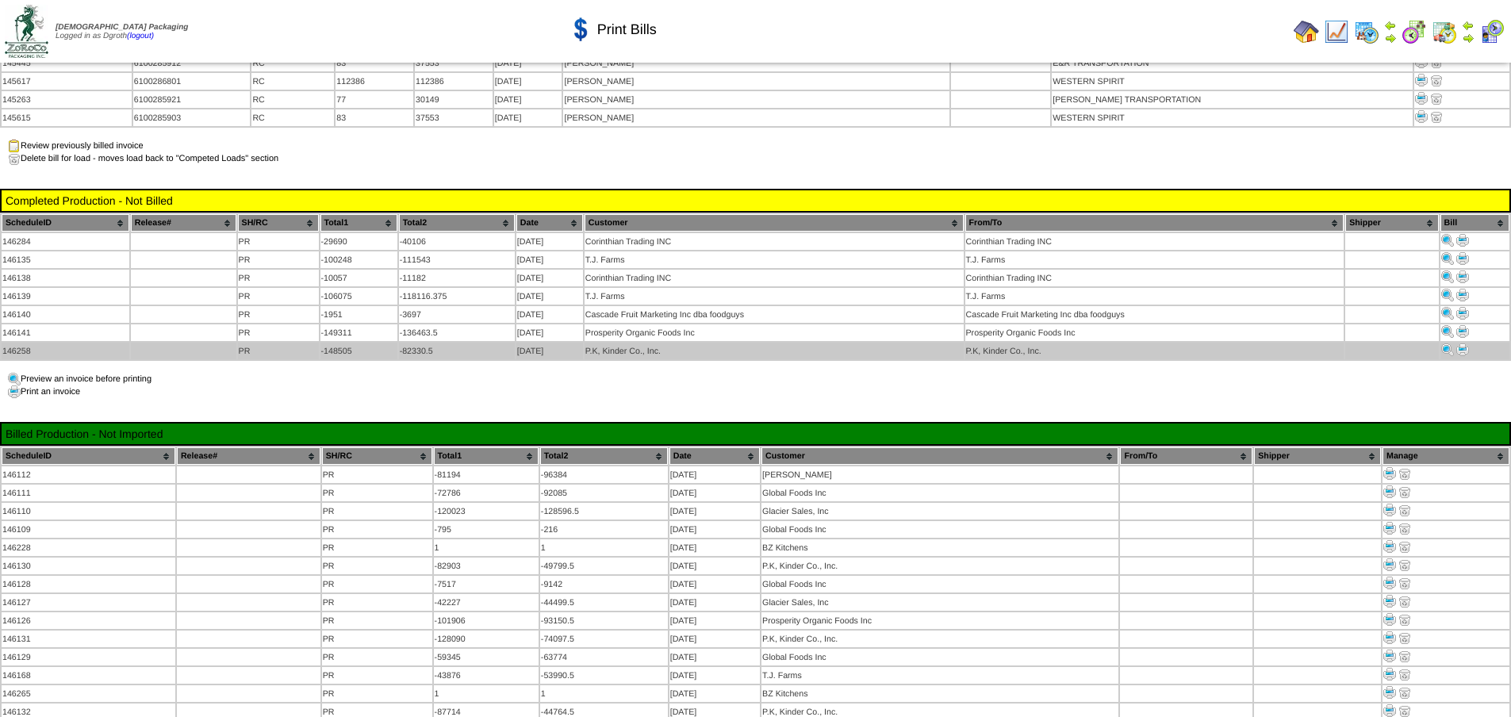
click at [1458, 343] on img at bounding box center [1462, 349] width 13 height 13
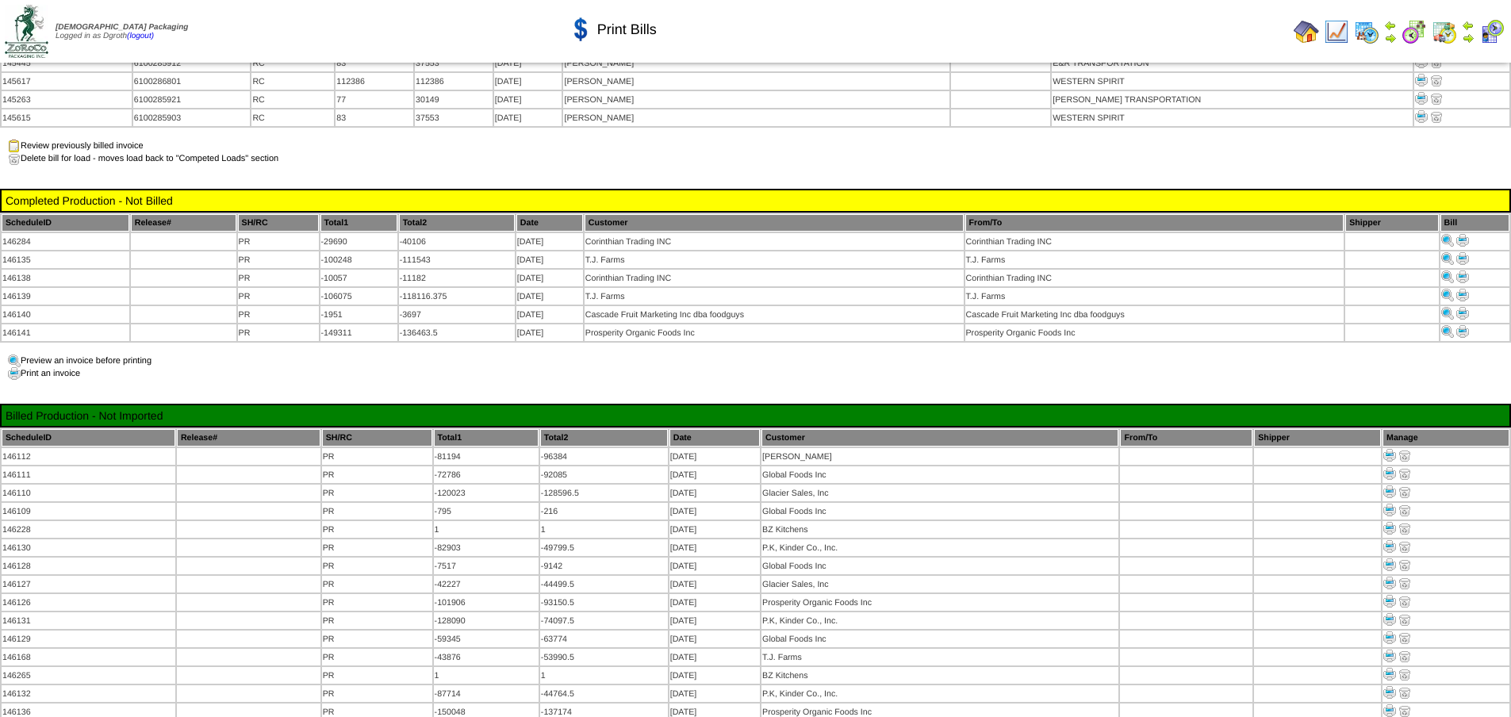
scroll to position [872, 0]
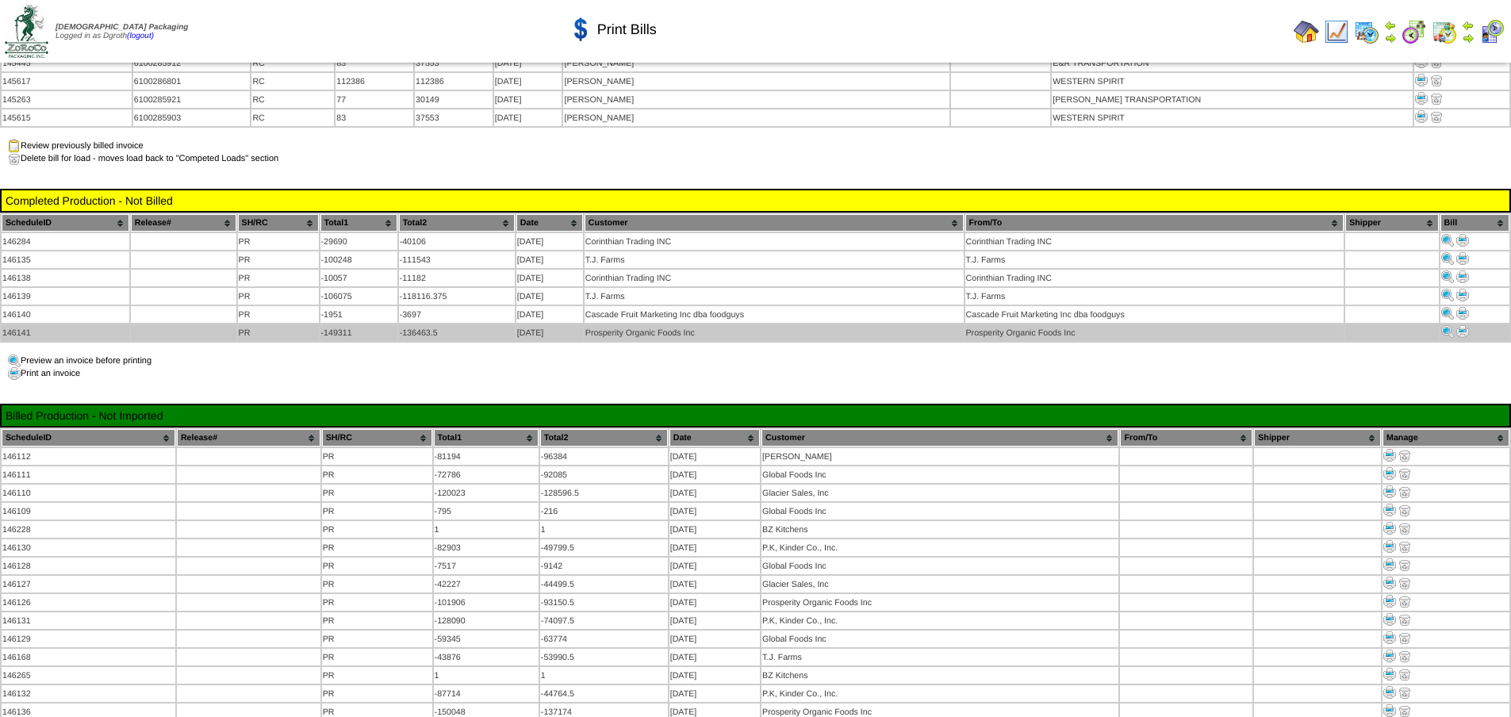
click at [1466, 325] on img at bounding box center [1462, 331] width 13 height 13
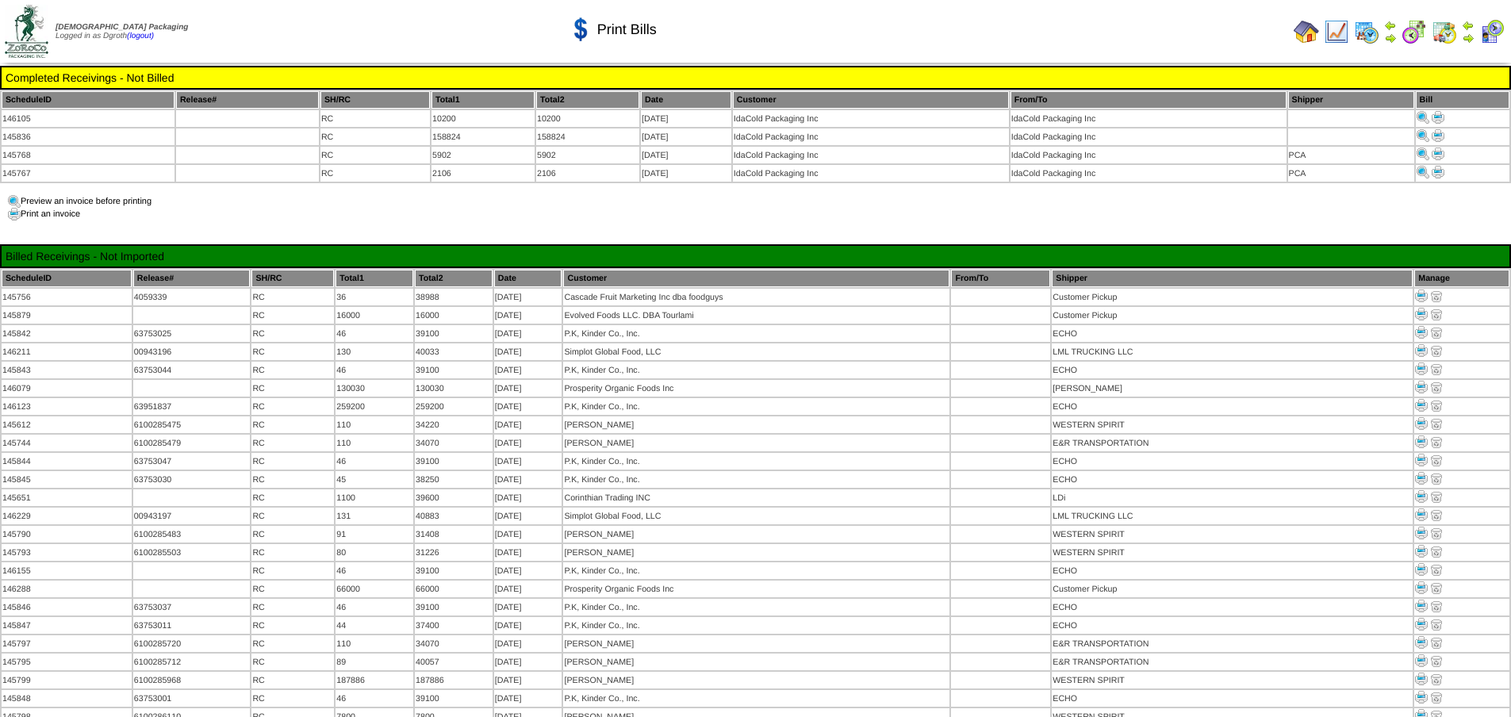
scroll to position [872, 0]
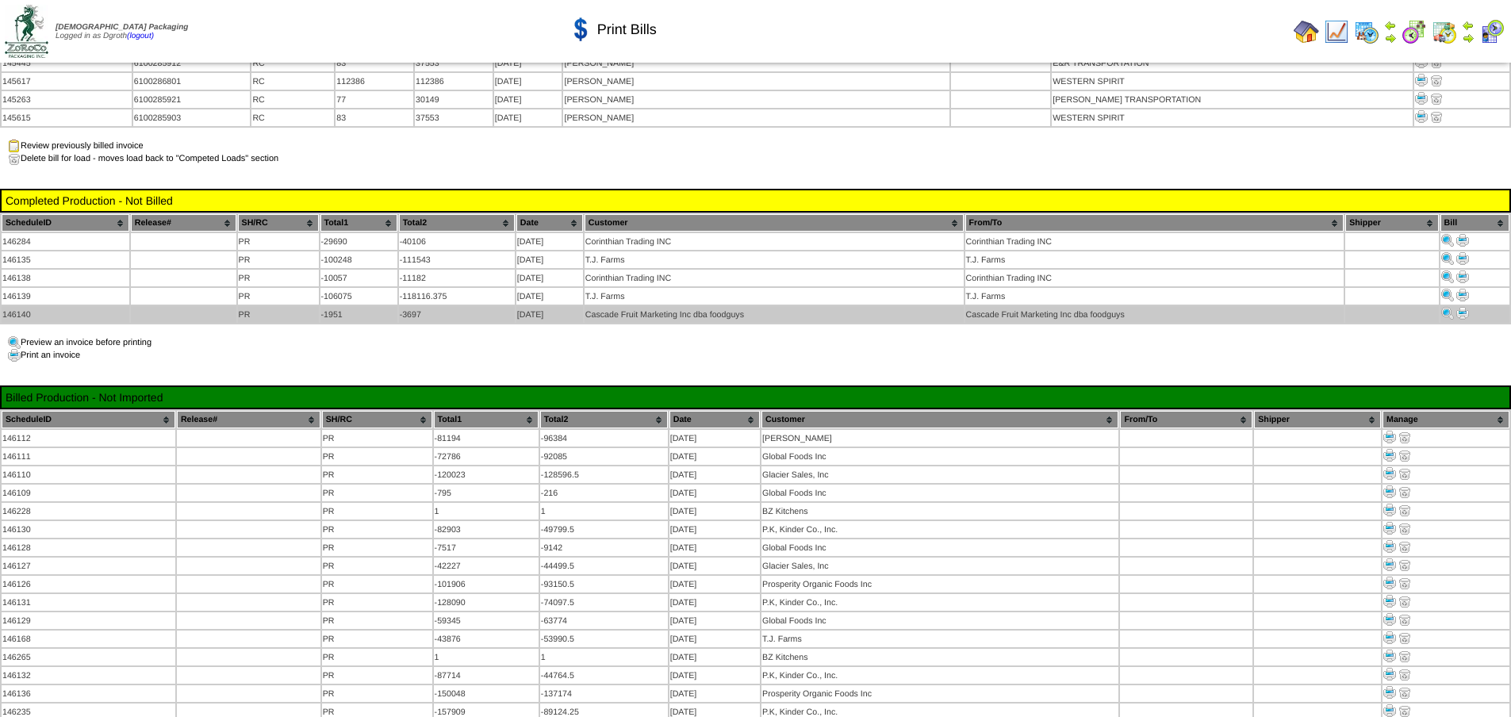
click at [1467, 307] on img at bounding box center [1462, 313] width 13 height 13
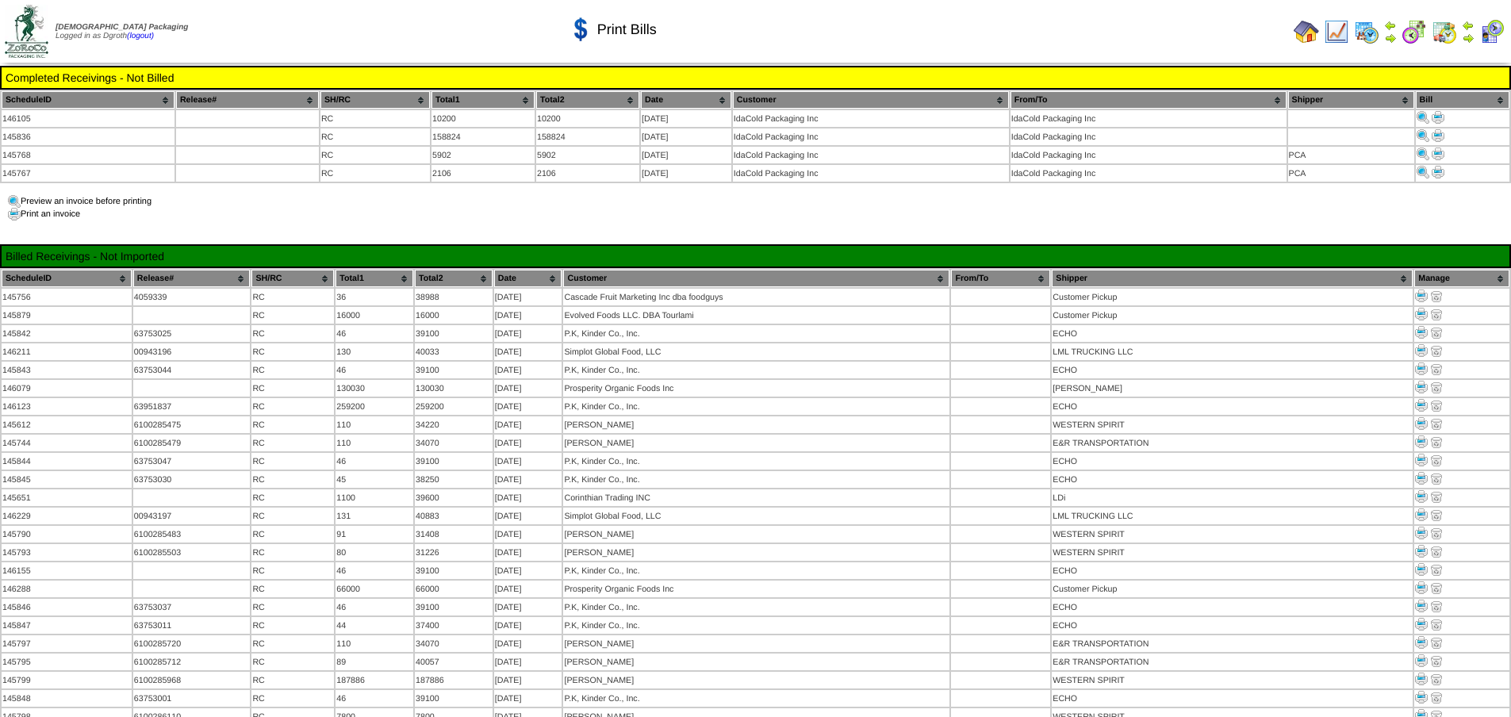
scroll to position [872, 0]
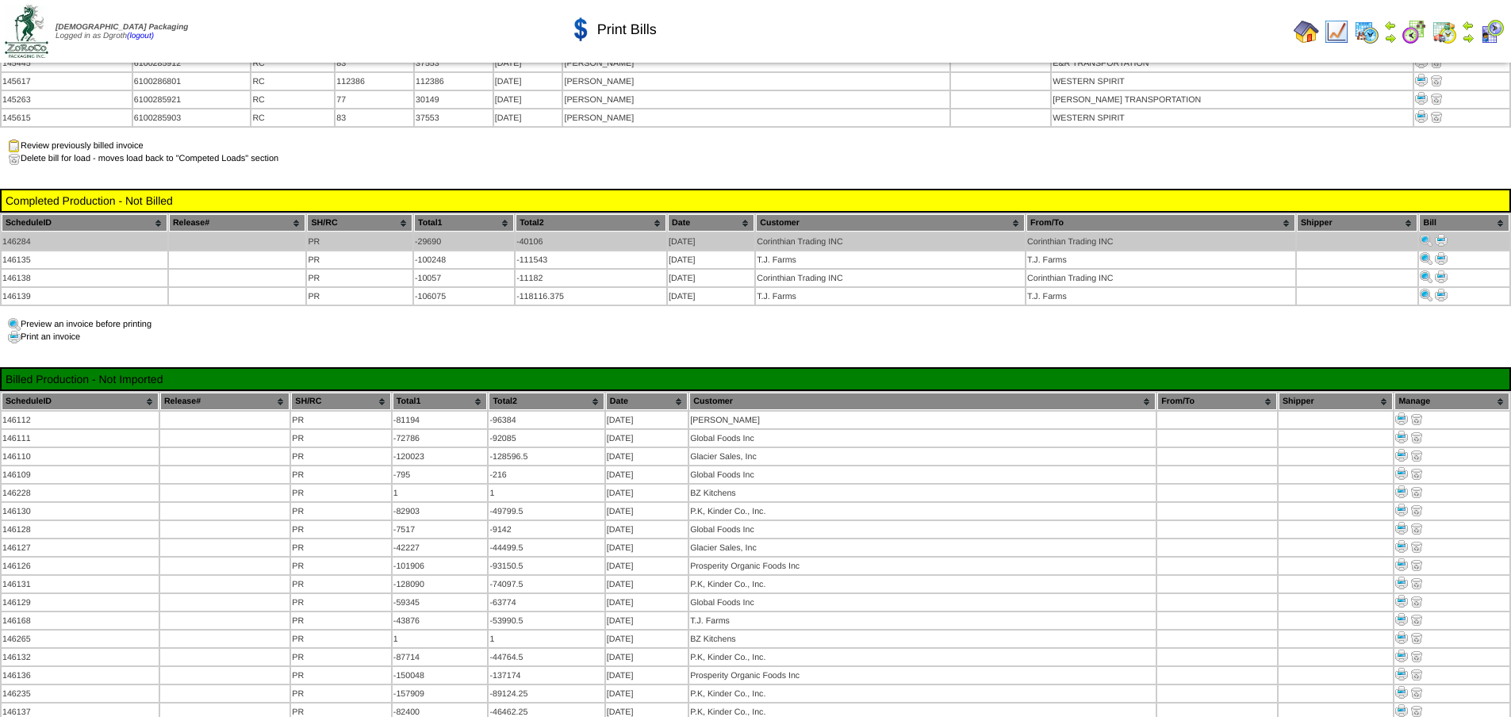
click at [1439, 234] on img at bounding box center [1441, 240] width 13 height 13
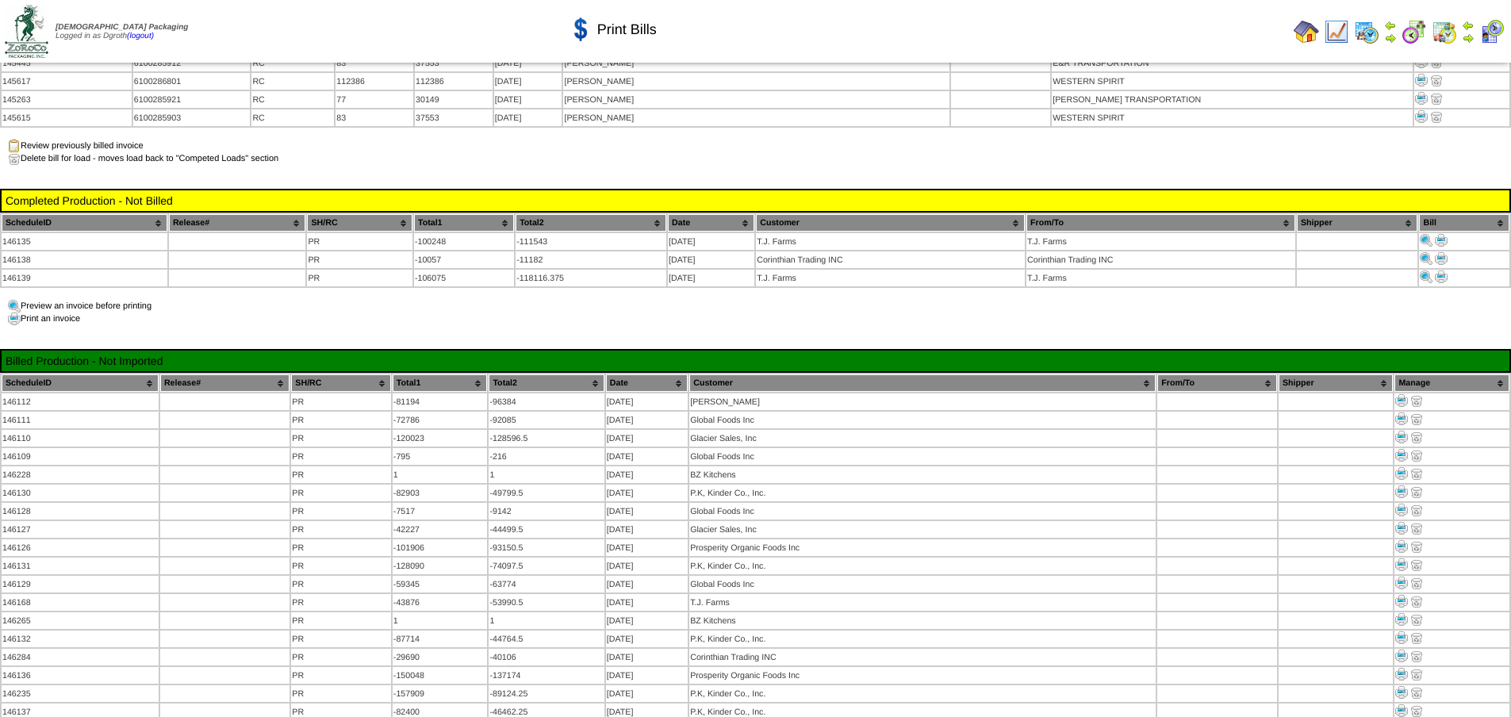
scroll to position [872, 0]
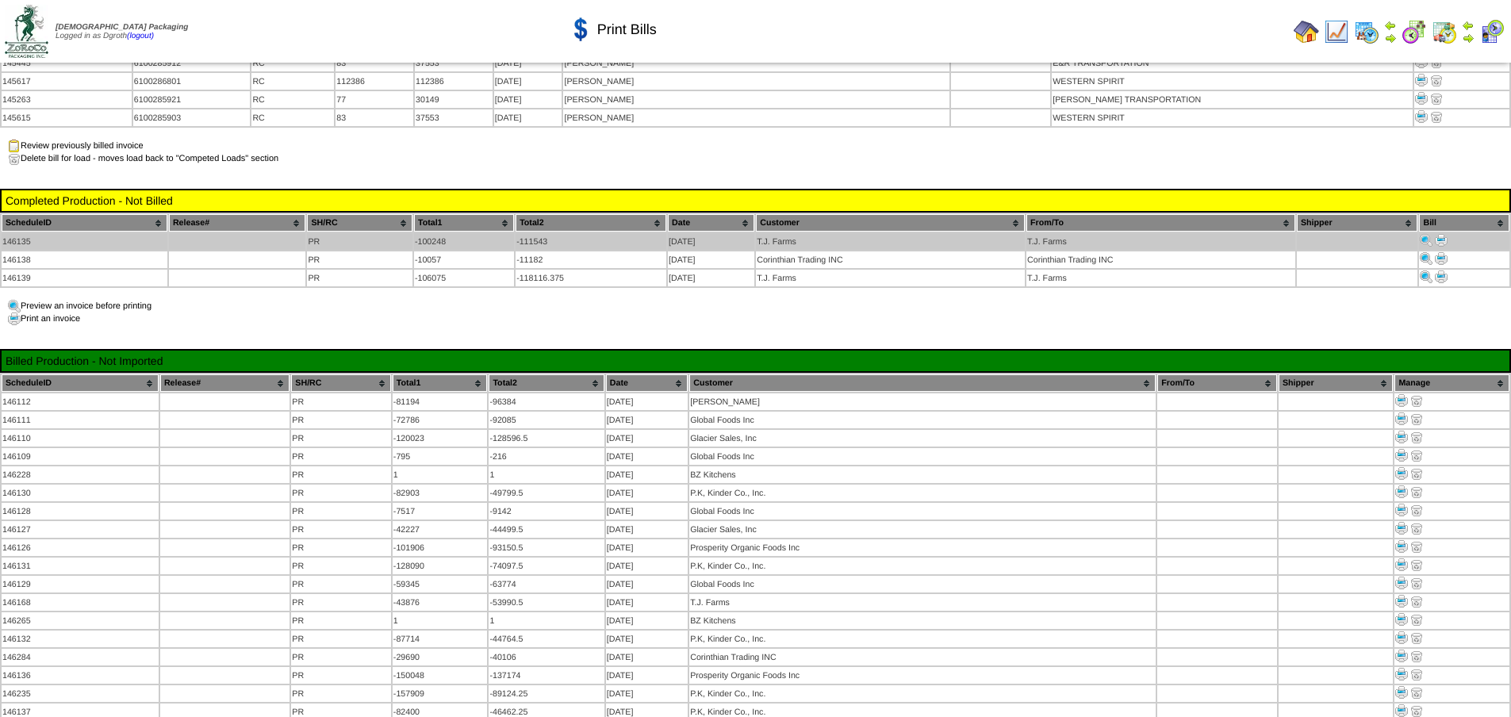
click at [1439, 234] on img at bounding box center [1441, 240] width 13 height 13
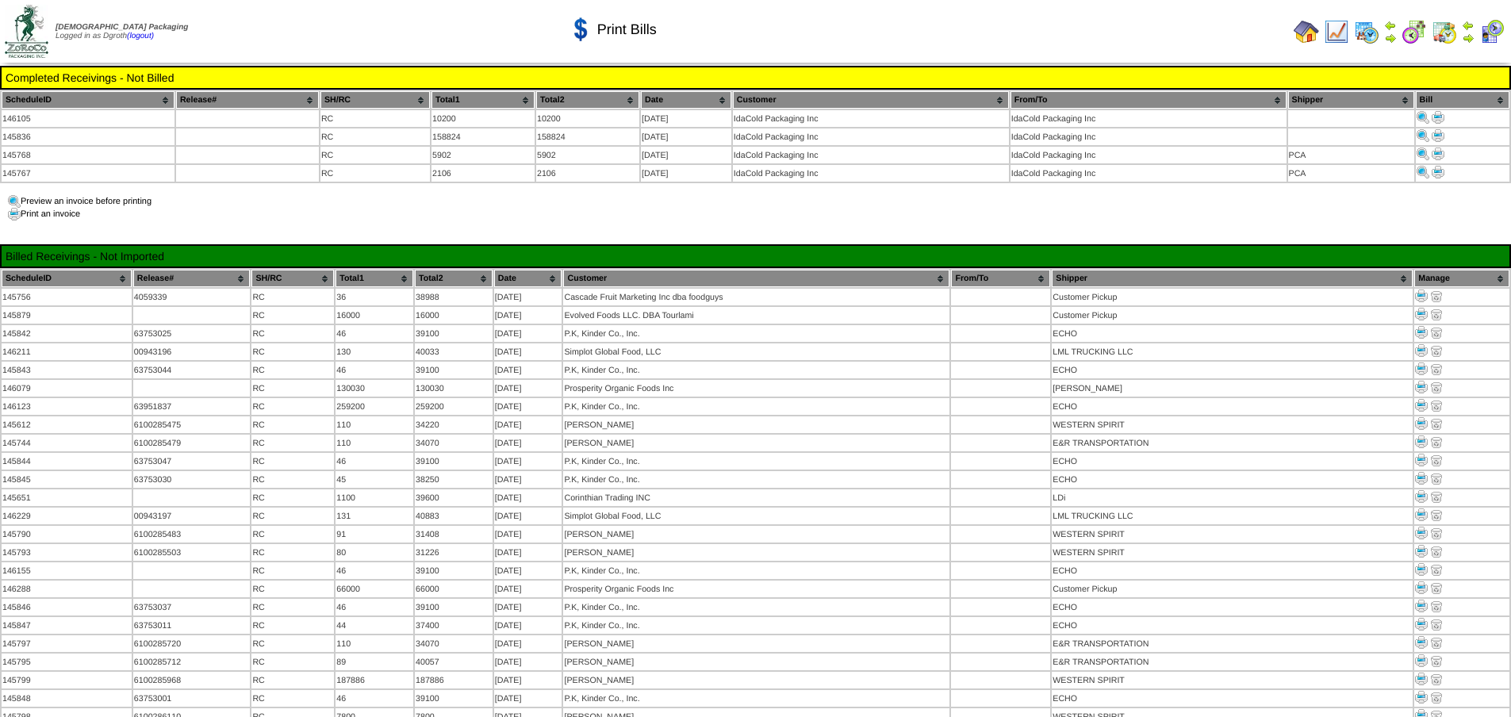
scroll to position [872, 0]
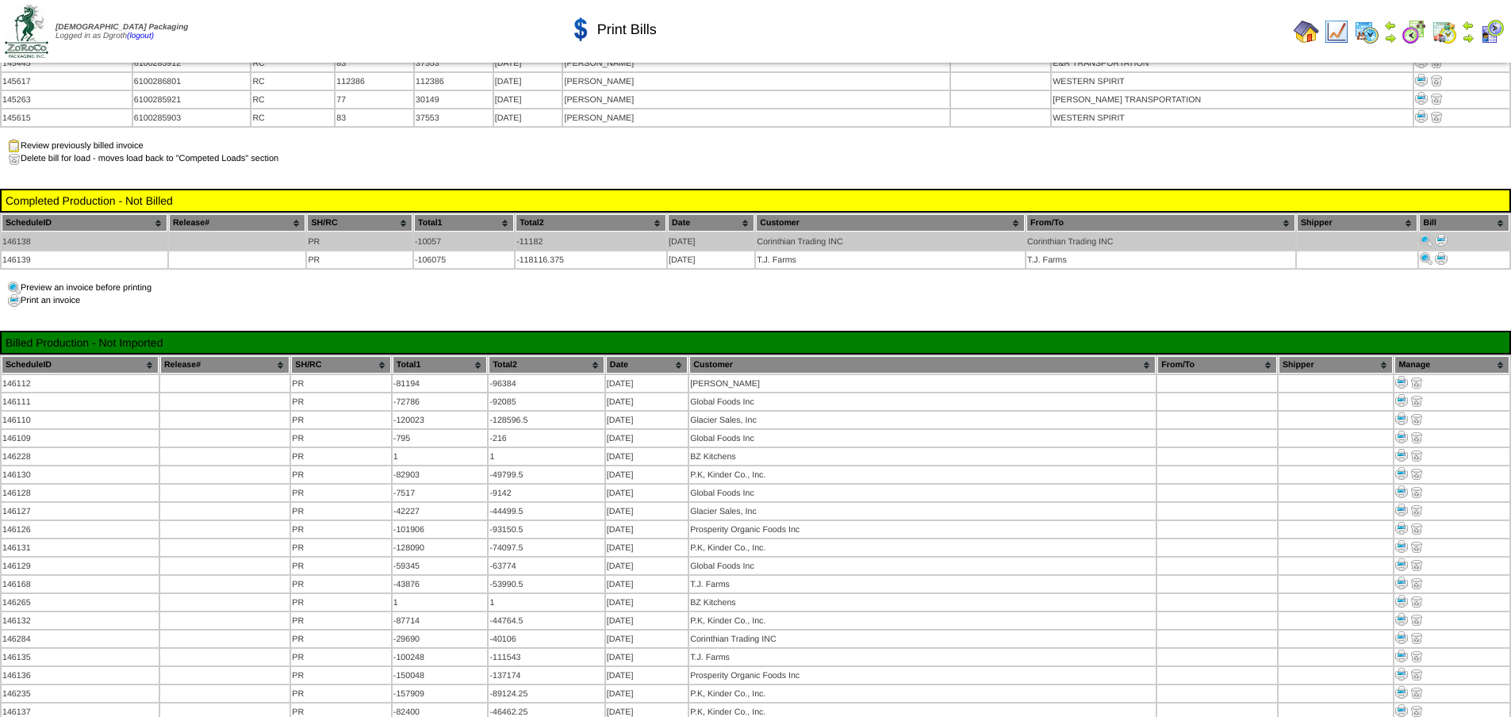
click at [1444, 234] on img at bounding box center [1441, 240] width 13 height 13
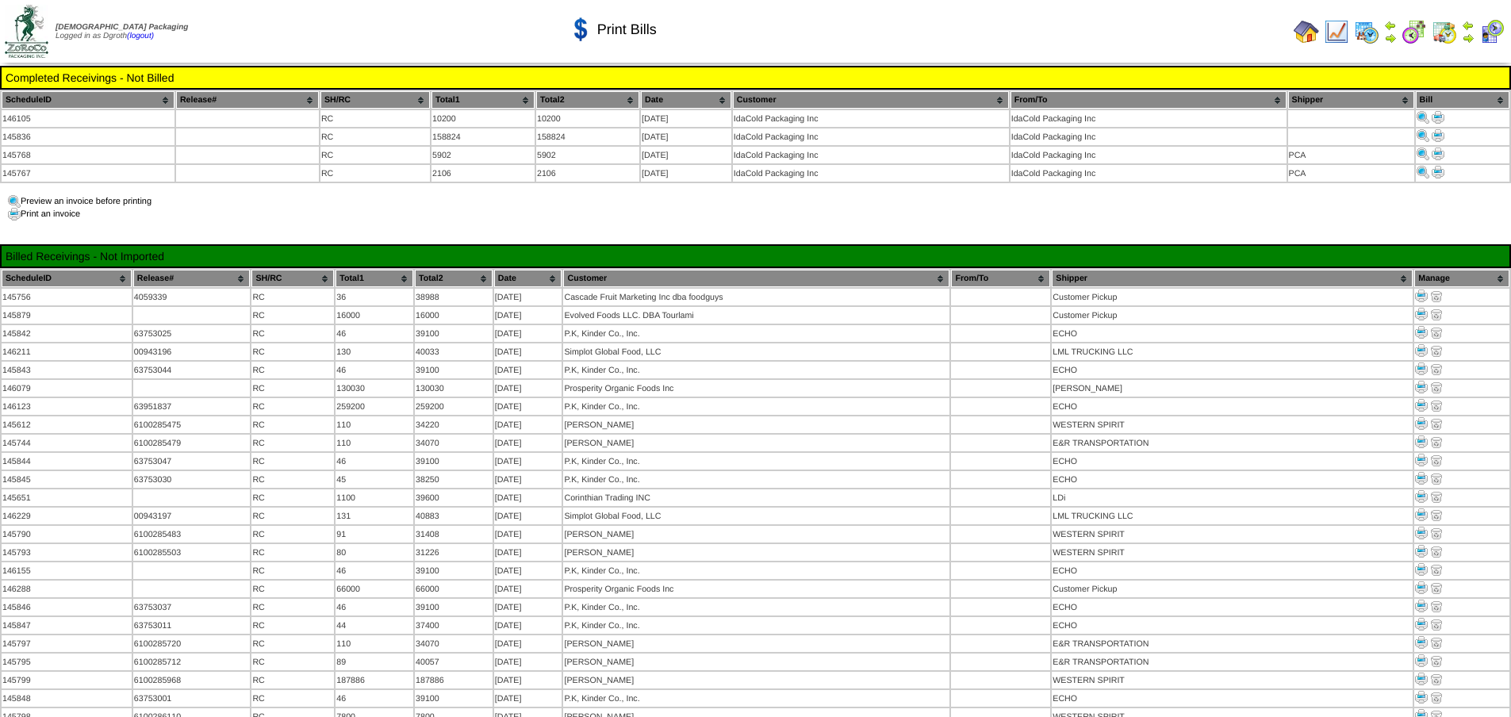
scroll to position [872, 0]
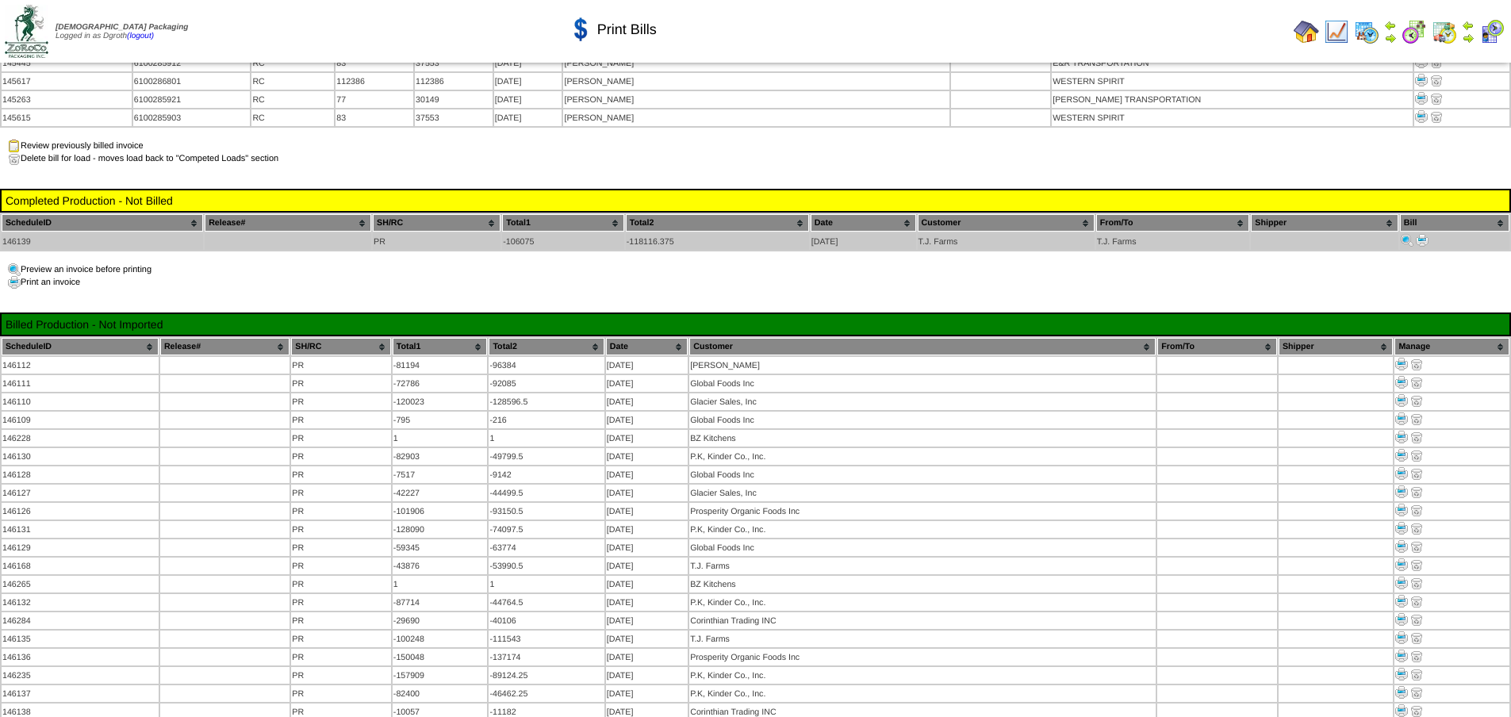
click at [1423, 234] on img at bounding box center [1422, 240] width 13 height 13
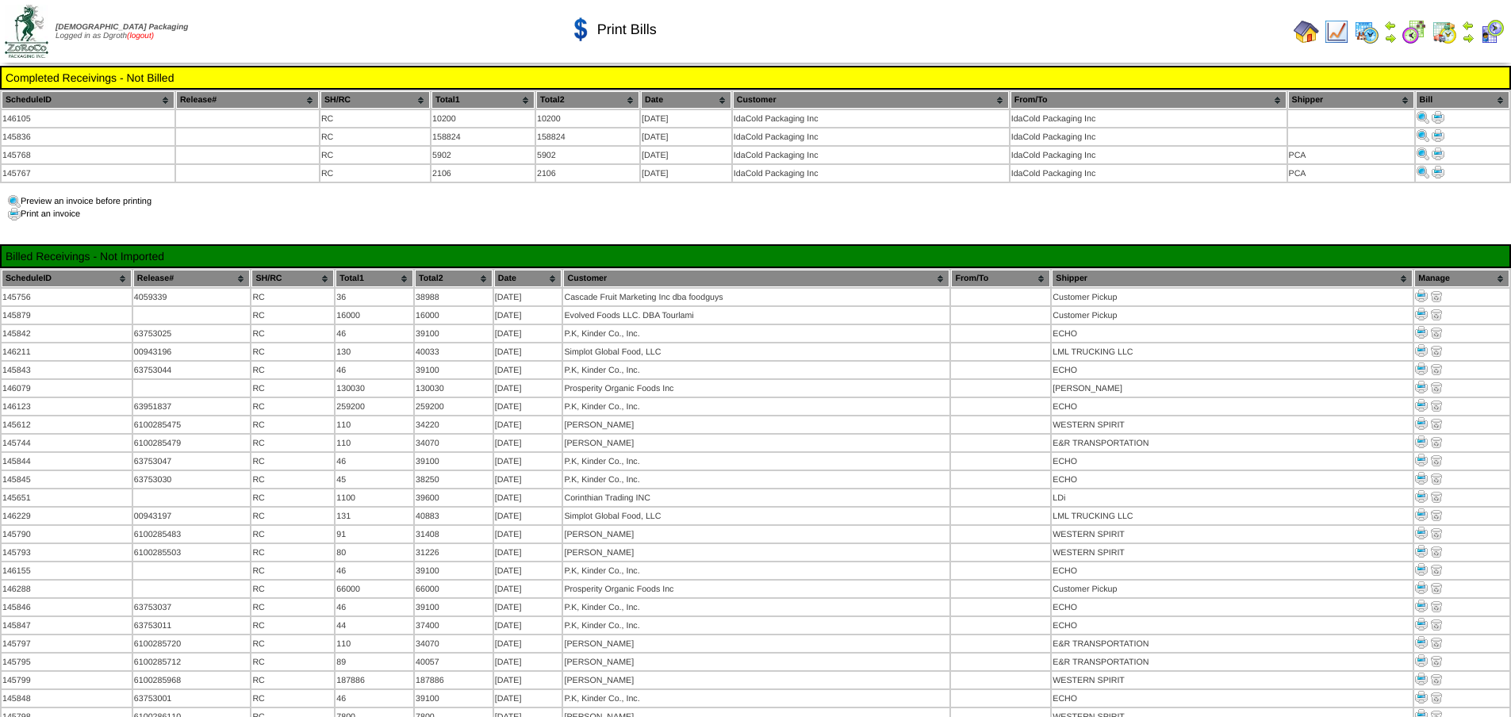
click at [154, 33] on link "(logout)" at bounding box center [140, 36] width 27 height 9
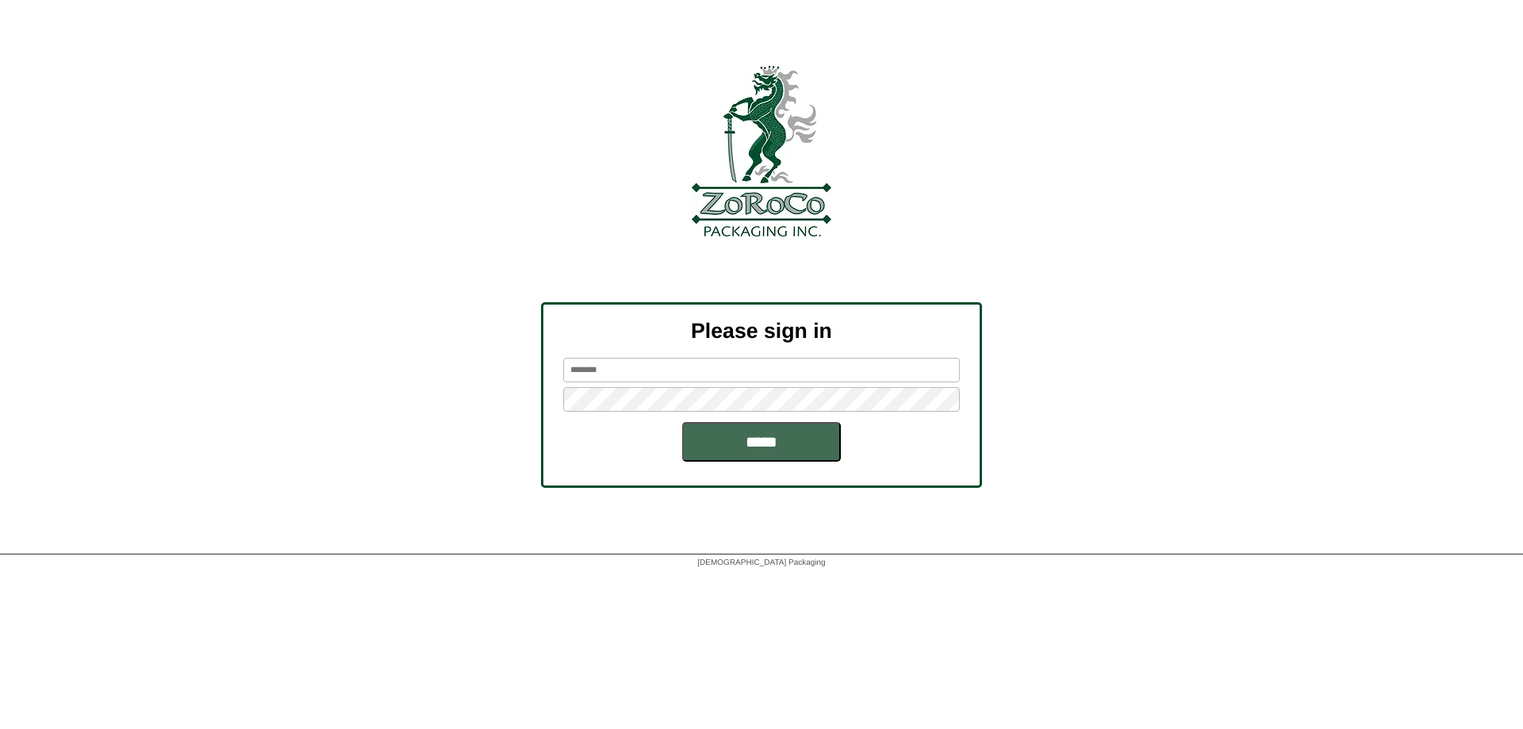
type input "******"
click at [776, 450] on input "*****" at bounding box center [761, 442] width 159 height 40
